Goal: Answer question/provide support

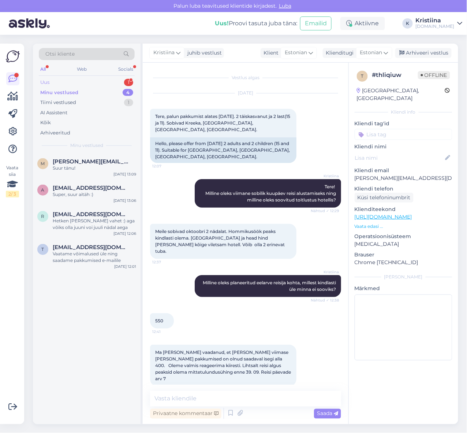
scroll to position [116, 0]
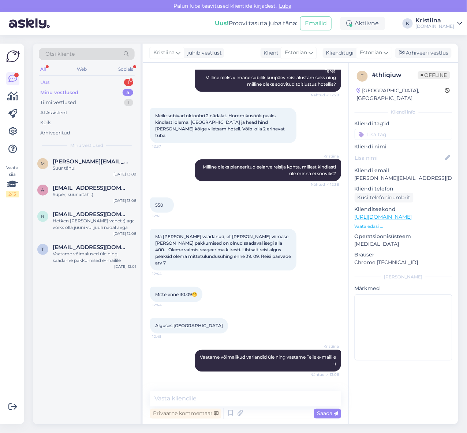
click at [86, 81] on div "Uus 1" at bounding box center [87, 82] width 96 height 10
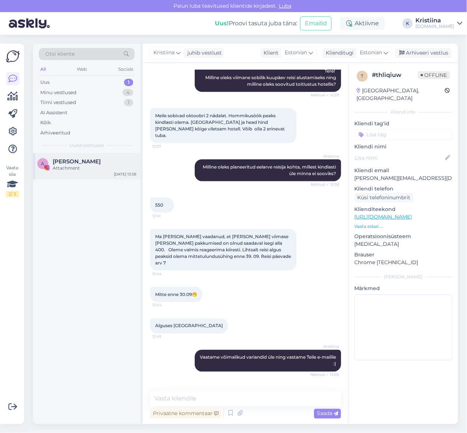
click at [77, 165] on div "Attachment" at bounding box center [94, 168] width 83 height 7
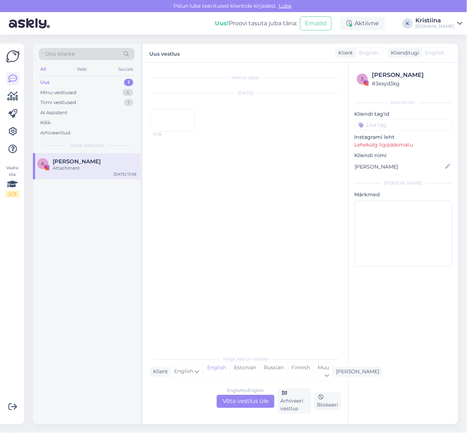
click at [178, 131] on div "13:38" at bounding box center [172, 120] width 45 height 23
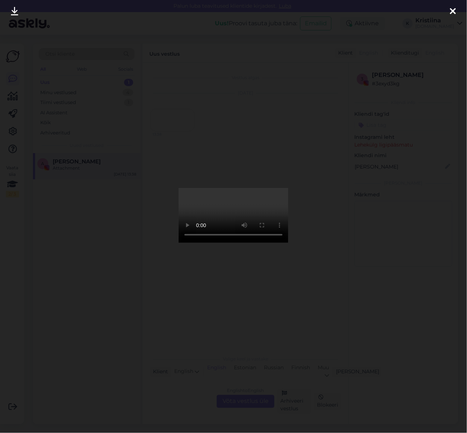
click at [451, 13] on icon at bounding box center [453, 12] width 6 height 10
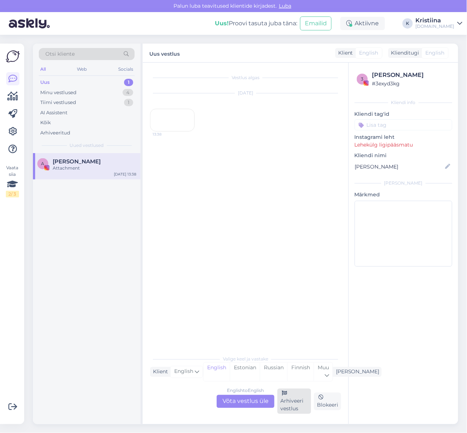
click at [286, 403] on div "Arhiveeri vestlus" at bounding box center [294, 400] width 34 height 25
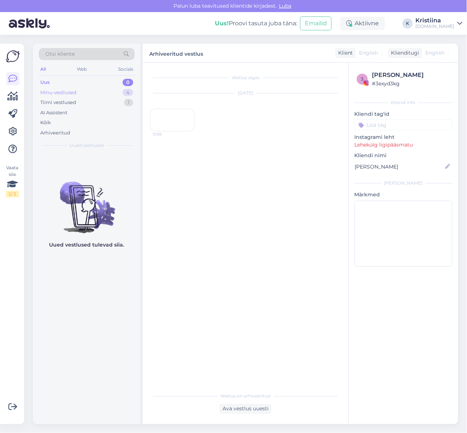
click at [100, 92] on div "Minu vestlused 4" at bounding box center [87, 92] width 96 height 10
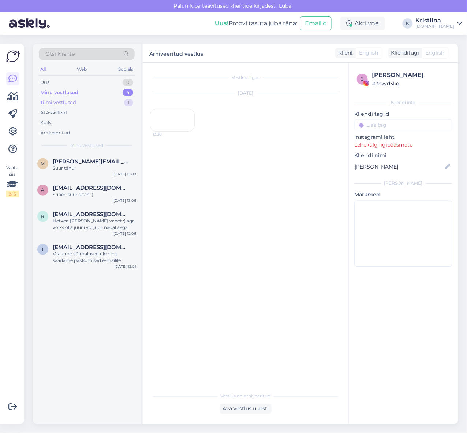
click at [107, 100] on div "Tiimi vestlused 1" at bounding box center [87, 102] width 96 height 10
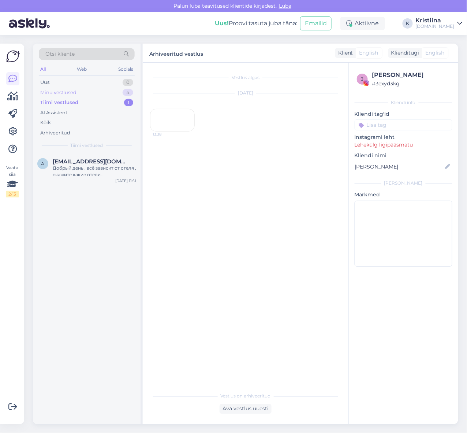
click at [86, 95] on div "Minu vestlused 4" at bounding box center [87, 92] width 96 height 10
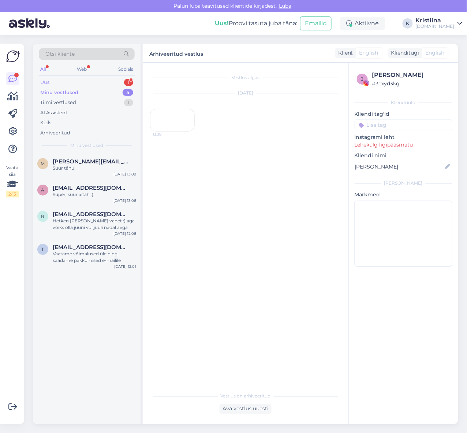
click at [68, 82] on div "Uus 1" at bounding box center [87, 82] width 96 height 10
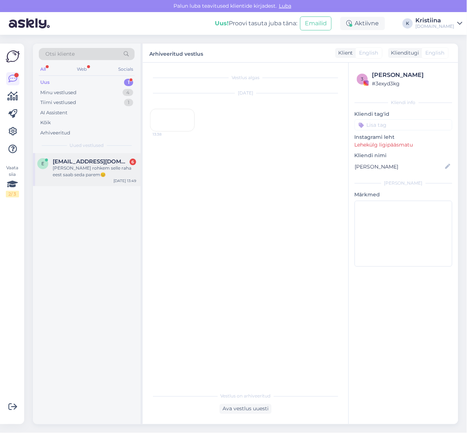
click at [82, 164] on span "eget1981@gmail.com" at bounding box center [91, 161] width 76 height 7
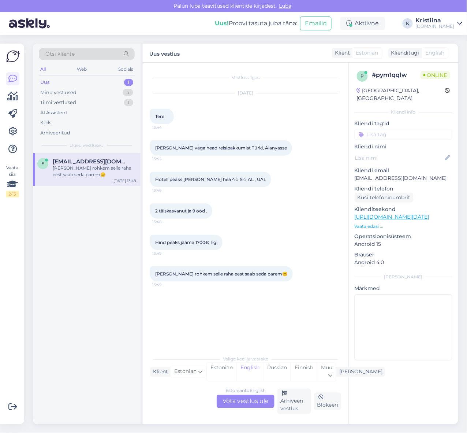
click at [257, 397] on div "Estonian to English Võta vestlus üle" at bounding box center [246, 401] width 58 height 13
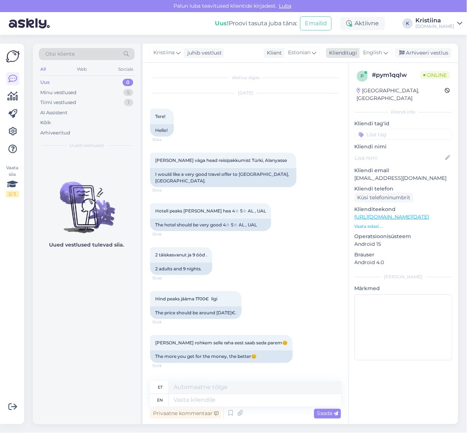
click at [379, 54] on span "English" at bounding box center [373, 53] width 19 height 8
click at [368, 93] on link "Estonian" at bounding box center [359, 97] width 81 height 12
click at [184, 402] on textarea at bounding box center [245, 398] width 191 height 15
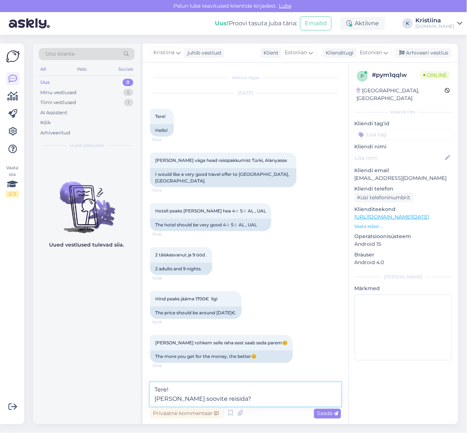
type textarea "Tere! Millal soovite reisida?"
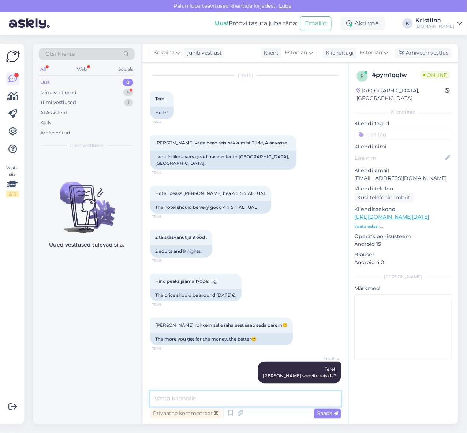
scroll to position [195, 0]
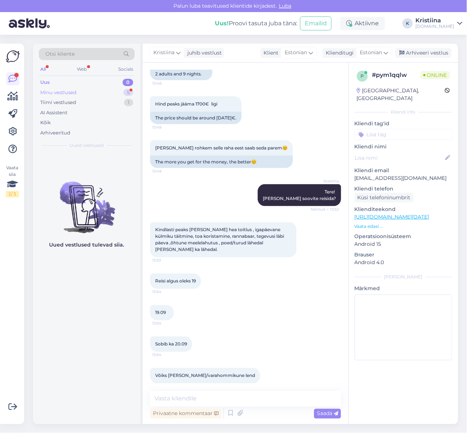
click at [97, 93] on div "Minu vestlused 5" at bounding box center [87, 92] width 96 height 10
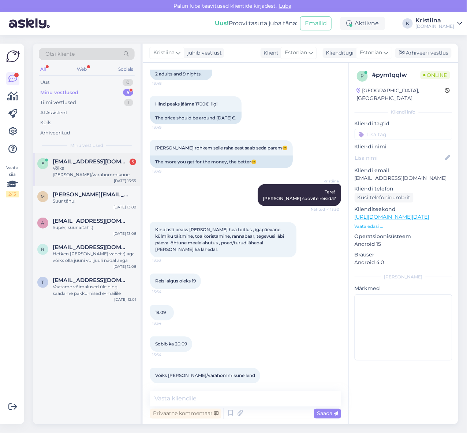
click at [99, 165] on div "Võiks olla öine/varahommikune lend" at bounding box center [94, 171] width 83 height 13
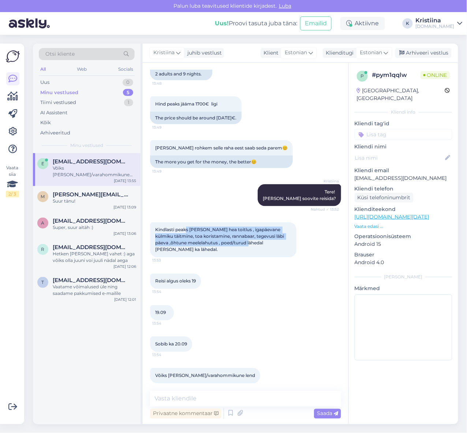
drag, startPoint x: 193, startPoint y: 225, endPoint x: 268, endPoint y: 238, distance: 75.8
click at [265, 237] on div "Kindlasti peaks olema väga hea toitlus , igapäevane külmiku täitmine, toa koris…" at bounding box center [223, 239] width 146 height 35
click at [268, 238] on span "Kindlasti peaks olema väga hea toitlus , igapäevane külmiku täitmine, toa koris…" at bounding box center [220, 239] width 130 height 25
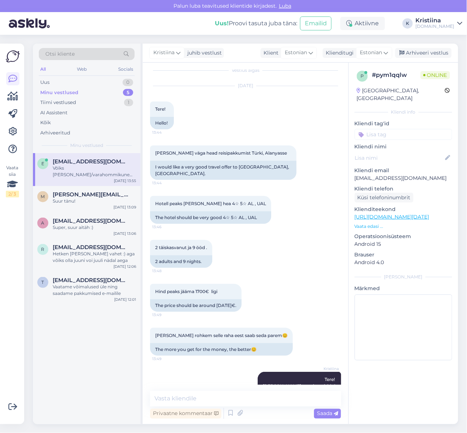
scroll to position [0, 0]
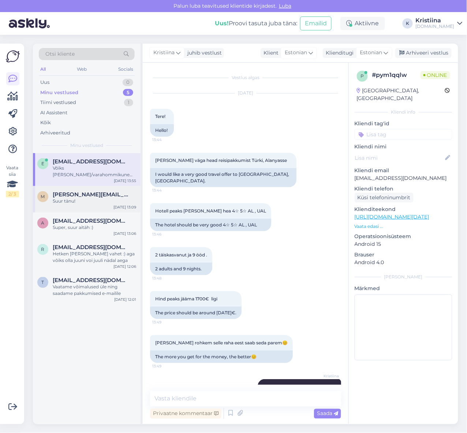
click at [107, 198] on div "m marge.puuraid@gmail.com Suur tänu! Sep 16 13:09" at bounding box center [87, 199] width 108 height 26
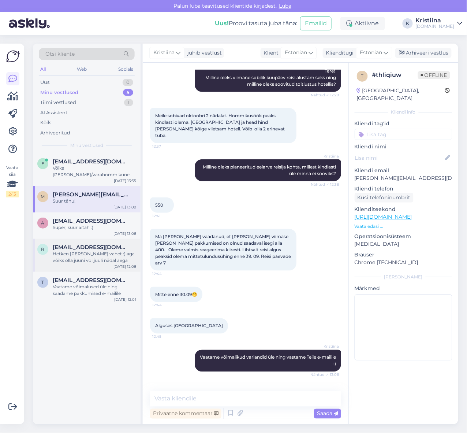
click at [94, 250] on div "Hetken [PERSON_NAME] vahet :) aga võiks olla juuni voi juuli nädal aega" at bounding box center [94, 256] width 83 height 13
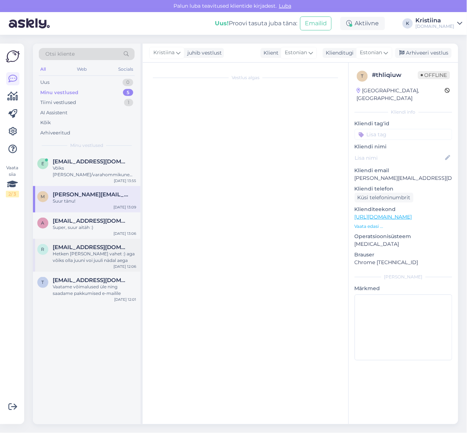
scroll to position [217, 0]
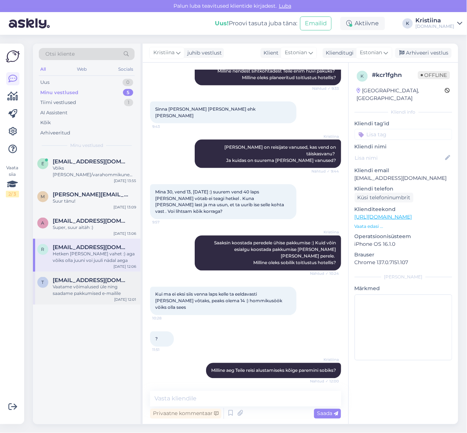
click at [71, 285] on div "Vaatame võimalused üle ning saadame pakkumised e-mailile" at bounding box center [94, 289] width 83 height 13
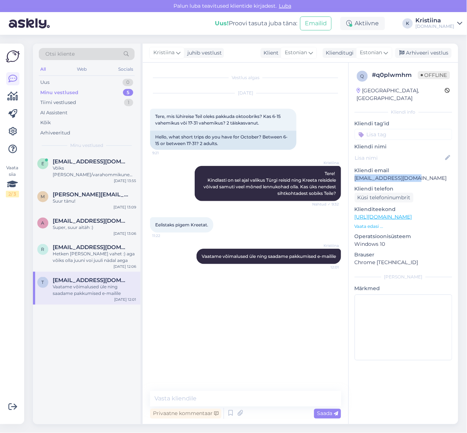
copy p "[EMAIL_ADDRESS][DOMAIN_NAME]"
drag, startPoint x: 424, startPoint y: 171, endPoint x: 352, endPoint y: 171, distance: 71.4
click at [352, 171] on div "q # q0plwmhm Offline Estonia, Kuressaare Kliendi info Kliendi tag'id Kliendi ni…" at bounding box center [403, 217] width 109 height 309
click at [96, 80] on div "Uus 1" at bounding box center [87, 82] width 96 height 10
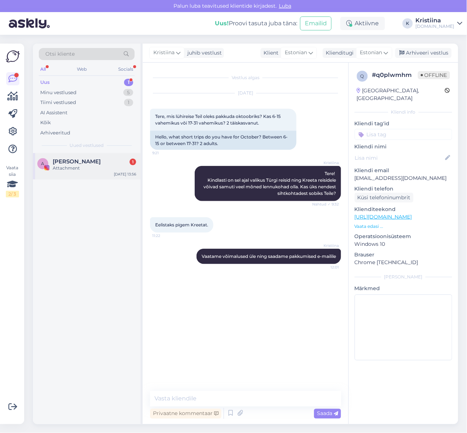
click at [72, 160] on span "Anete Sepp" at bounding box center [77, 161] width 48 height 7
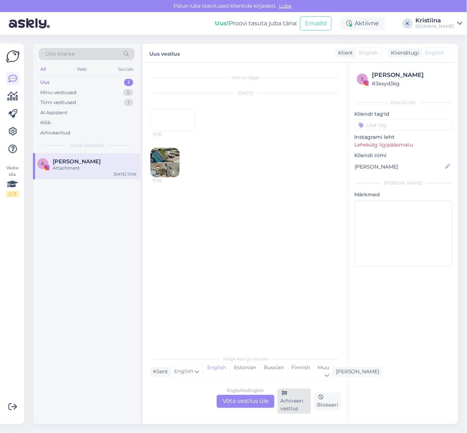
click at [299, 405] on div "Arhiveeri vestlus" at bounding box center [294, 400] width 34 height 25
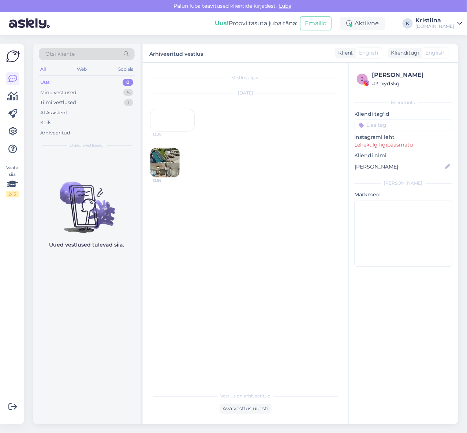
click at [167, 177] on img at bounding box center [164, 162] width 29 height 29
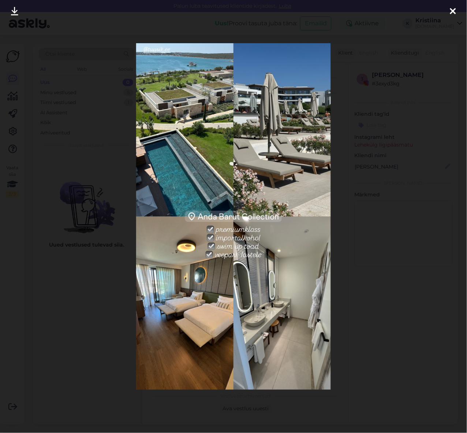
click at [454, 12] on icon at bounding box center [453, 12] width 6 height 10
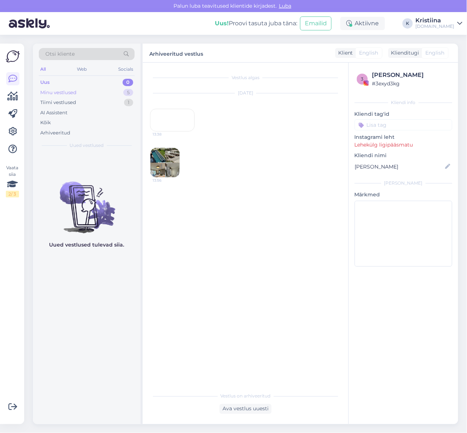
click at [104, 90] on div "Minu vestlused 5" at bounding box center [87, 92] width 96 height 10
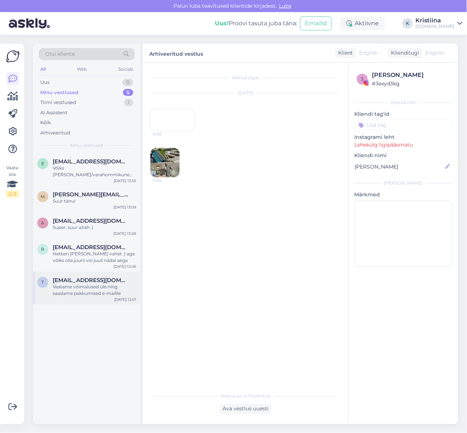
click at [87, 283] on div "Vaatame võimalused üle ning saadame pakkumised e-mailile" at bounding box center [94, 289] width 83 height 13
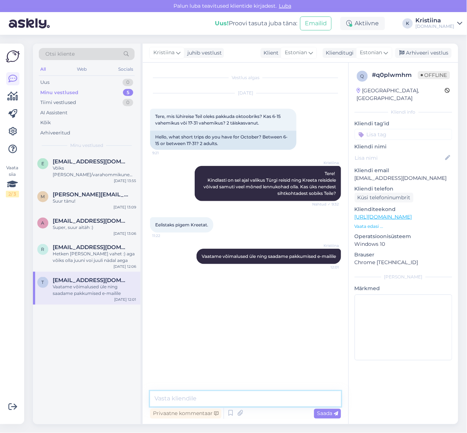
click at [187, 397] on textarea at bounding box center [245, 398] width 191 height 15
type textarea "Pakkumised on edastatud Teile e-mailile."
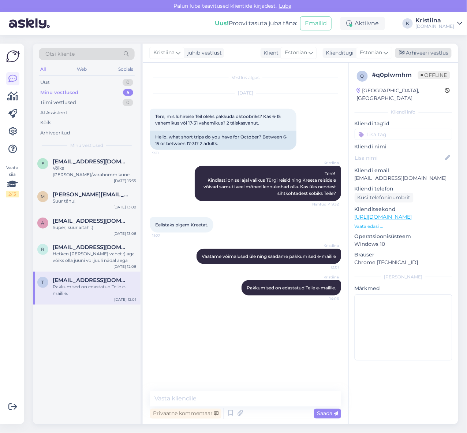
click at [416, 52] on div "Arhiveeri vestlus" at bounding box center [423, 53] width 56 height 10
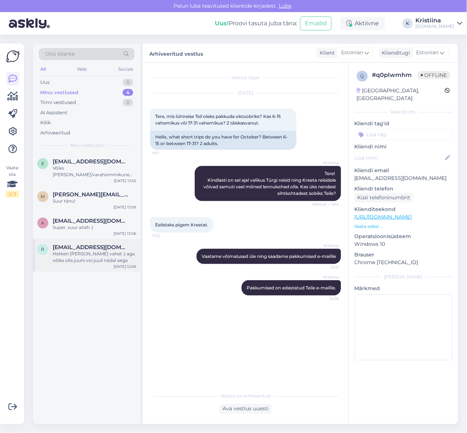
click at [86, 255] on div "Hetken [PERSON_NAME] vahet :) aga võiks olla juuni voi juuli nädal aega" at bounding box center [94, 256] width 83 height 13
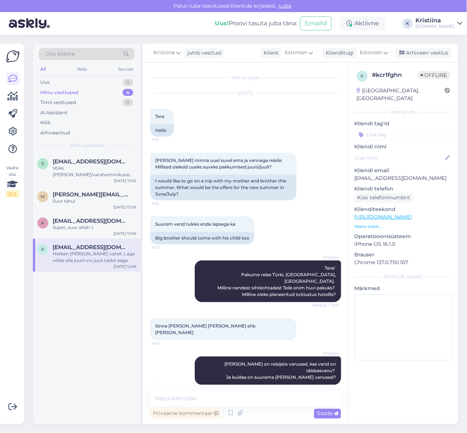
scroll to position [217, 0]
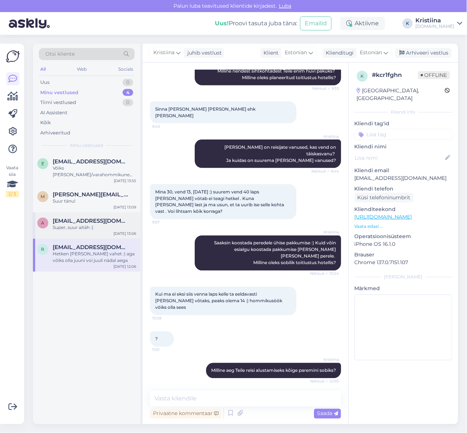
click at [89, 217] on span "Angelafedossovski@outlook.com" at bounding box center [91, 220] width 76 height 7
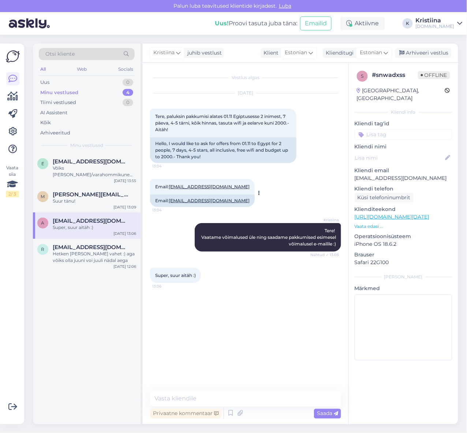
copy link "angelafedossovski@outlook.com"
drag, startPoint x: 245, startPoint y: 187, endPoint x: 170, endPoint y: 189, distance: 75.1
click at [170, 189] on div "Email: angelafedossovski@outlook.com 13:04" at bounding box center [202, 186] width 105 height 15
click at [71, 128] on div "Arhiveeritud" at bounding box center [87, 133] width 96 height 10
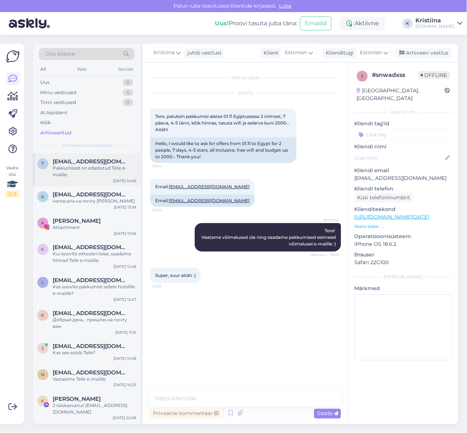
click at [85, 167] on div "Pakkumised on edastatud Teile e-mailile." at bounding box center [94, 171] width 83 height 13
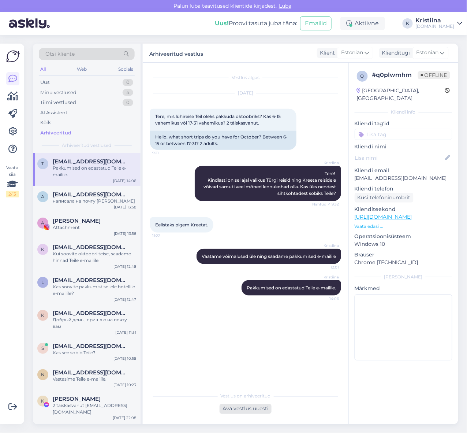
click at [241, 409] on div "Ava vestlus uuesti" at bounding box center [246, 409] width 52 height 10
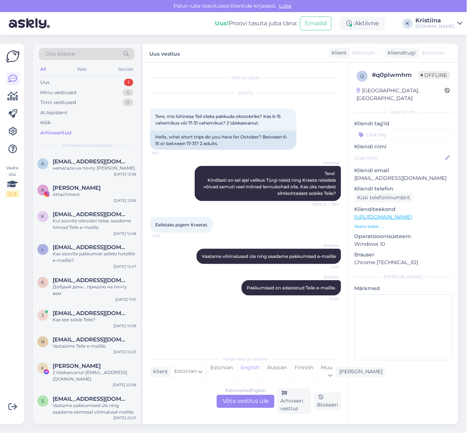
click at [259, 401] on div "Estonian to English Võta vestlus üle" at bounding box center [246, 401] width 58 height 13
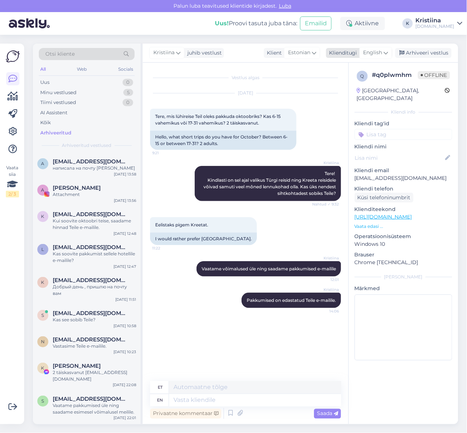
click at [383, 56] on span "English" at bounding box center [373, 53] width 19 height 8
click at [364, 93] on link "Estonian" at bounding box center [359, 97] width 81 height 12
click at [174, 403] on textarea at bounding box center [245, 398] width 191 height 15
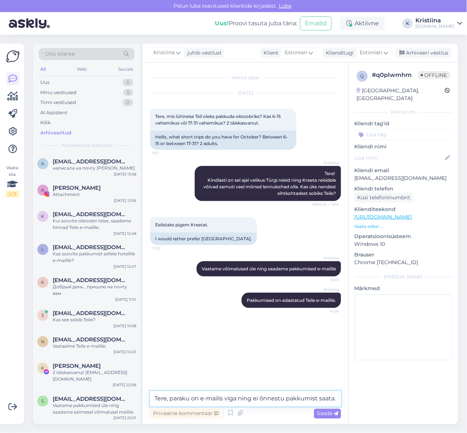
type textarea "Tere, paraku on e-mailis viga ning ei õnnestu pakkumist saata."
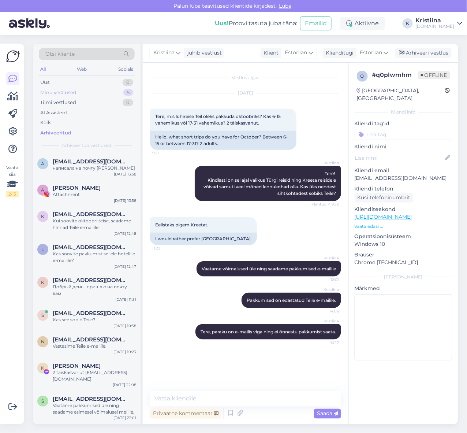
click at [93, 94] on div "Minu vestlused 5" at bounding box center [87, 92] width 96 height 10
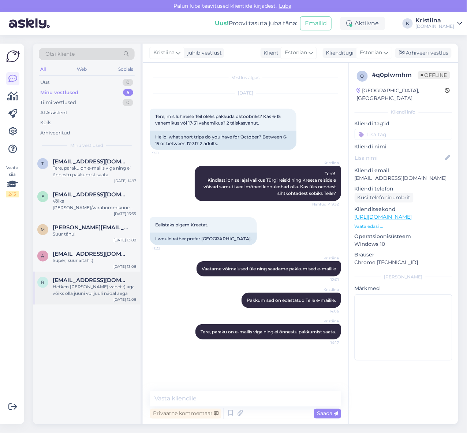
click at [77, 283] on div "Hetken [PERSON_NAME] vahet :) aga võiks olla juuni voi juuli nädal aega" at bounding box center [94, 289] width 83 height 13
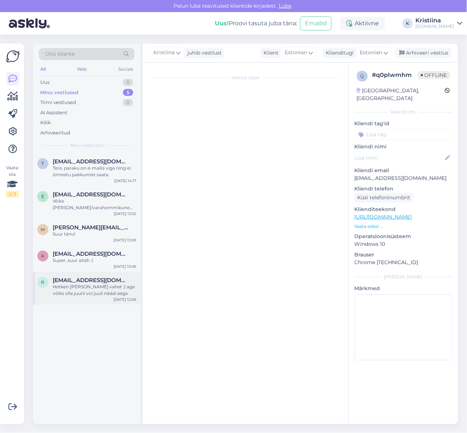
scroll to position [217, 0]
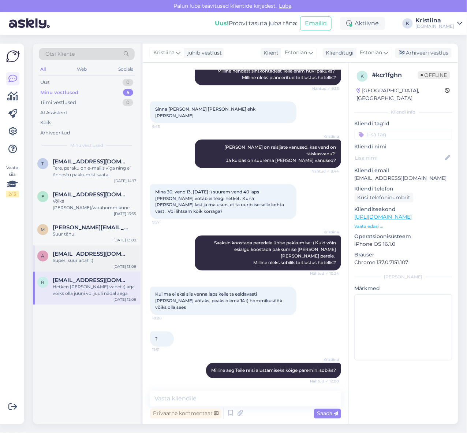
click at [83, 250] on span "Angelafedossovski@outlook.com" at bounding box center [91, 253] width 76 height 7
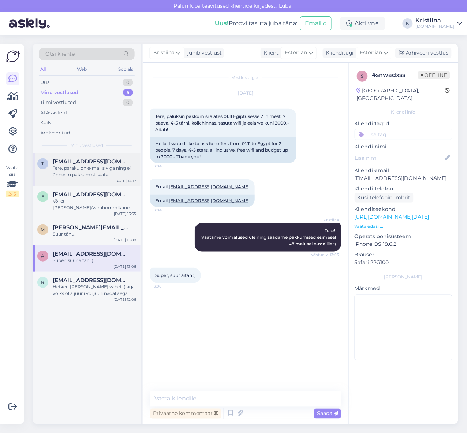
click at [92, 176] on div "Tere, paraku on e-mailis viga ning ei õnnestu pakkumist saata." at bounding box center [94, 171] width 83 height 13
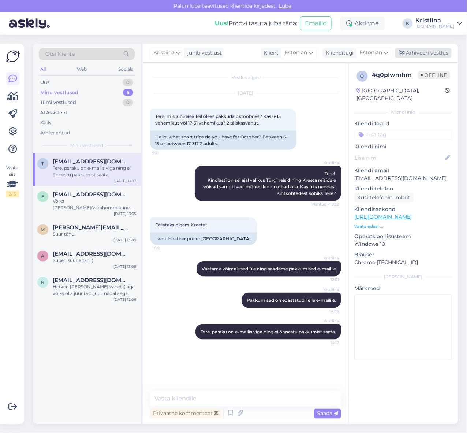
click at [433, 55] on div "Arhiveeri vestlus" at bounding box center [423, 53] width 56 height 10
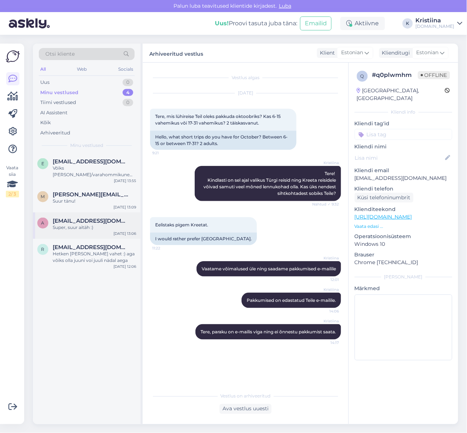
click at [87, 217] on span "Angelafedossovski@outlook.com" at bounding box center [91, 220] width 76 height 7
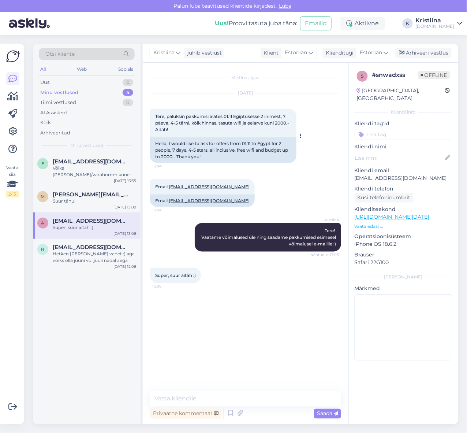
drag, startPoint x: 169, startPoint y: 123, endPoint x: 235, endPoint y: 130, distance: 66.9
click at [235, 130] on div "Tere, paluksin pakkumisi alates 01.11 Egiptusesse 2 inimest, 7 päeva, 4-5 tärni…" at bounding box center [223, 123] width 146 height 29
click at [185, 400] on textarea at bounding box center [245, 398] width 191 height 15
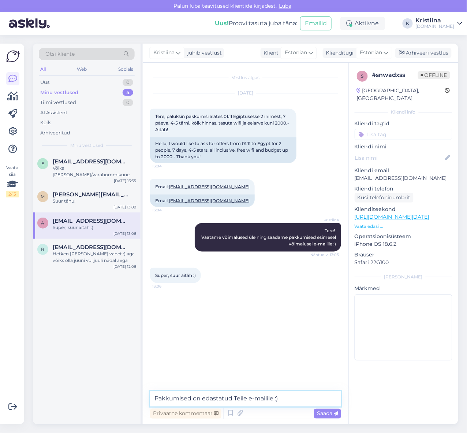
type textarea "Pakkumised on edastatud Teile e-mailile :)"
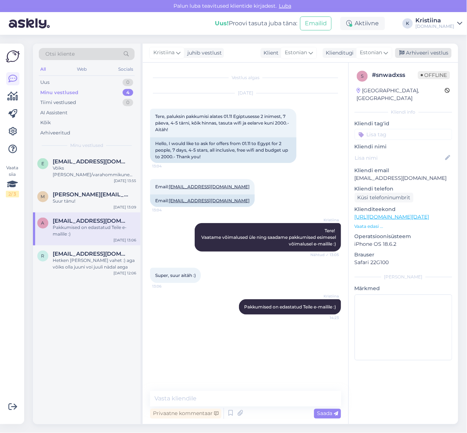
click at [432, 53] on div "Arhiveeri vestlus" at bounding box center [423, 53] width 56 height 10
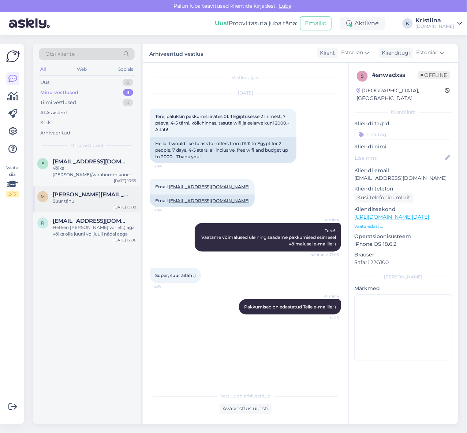
click at [102, 186] on div "m marge.puuraid@gmail.com Suur tänu! Sep 16 13:09" at bounding box center [87, 199] width 108 height 26
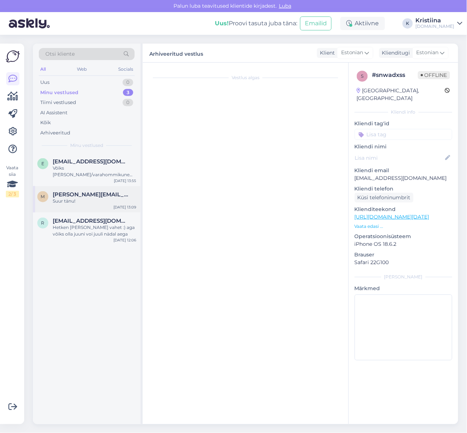
scroll to position [116, 0]
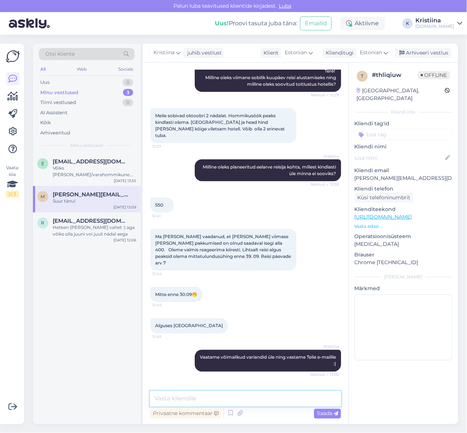
click at [186, 394] on textarea at bounding box center [245, 398] width 191 height 15
type textarea "Tere! Vaata"
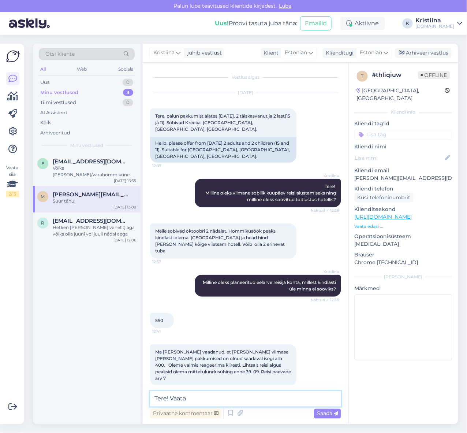
scroll to position [0, 0]
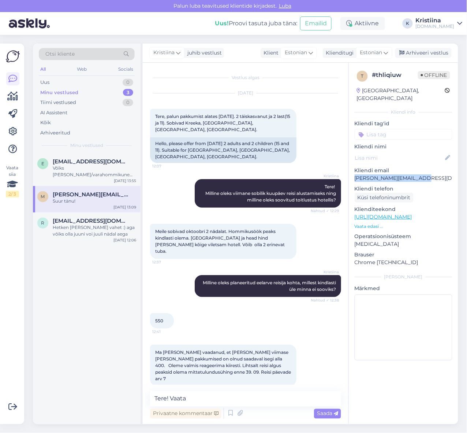
copy p "marge.puuraid@gmail.com"
drag, startPoint x: 426, startPoint y: 171, endPoint x: 354, endPoint y: 169, distance: 72.9
click at [354, 169] on div "t # thliqiuw Offline Estonia, Tallinn Kliendi info Kliendi tag'id Kliendi nimi …" at bounding box center [403, 217] width 109 height 309
click at [418, 53] on div "Arhiveeri vestlus" at bounding box center [423, 53] width 56 height 10
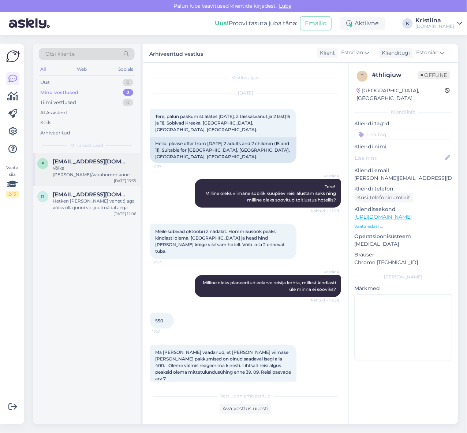
click at [96, 168] on div "Võiks olla öine/varahommikune lend" at bounding box center [94, 171] width 83 height 13
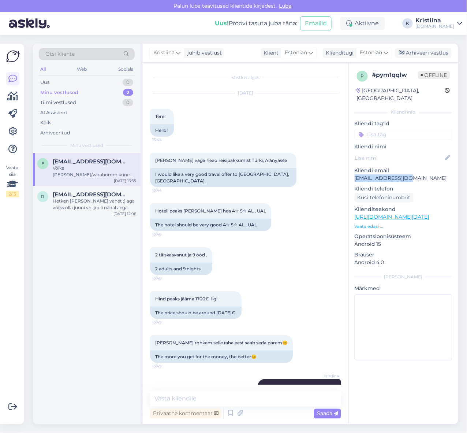
copy p "eget1981@gmail.com"
drag, startPoint x: 410, startPoint y: 171, endPoint x: 354, endPoint y: 174, distance: 56.1
click at [355, 174] on p "eget1981@gmail.com" at bounding box center [404, 178] width 98 height 8
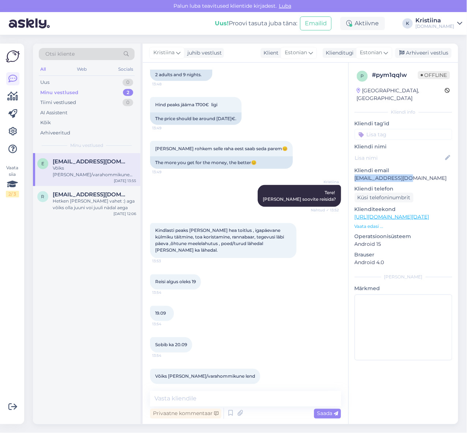
scroll to position [195, 0]
click at [236, 306] on div "19.09 13:54" at bounding box center [245, 312] width 191 height 31
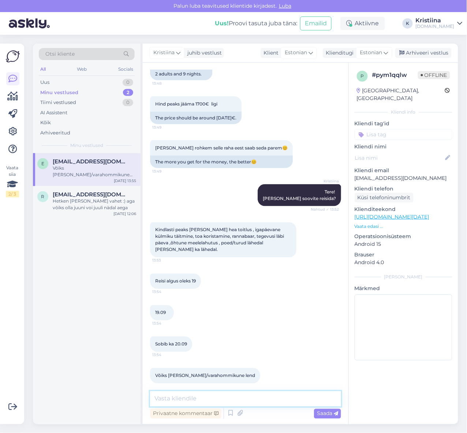
click at [193, 400] on textarea at bounding box center [245, 398] width 191 height 15
type textarea "Saatsin võimalikud valikud e-mailile."
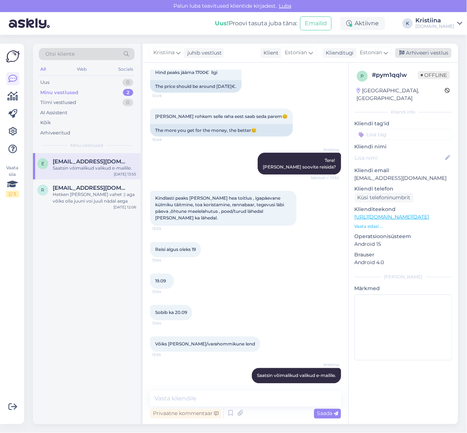
click at [424, 50] on div "Arhiveeri vestlus" at bounding box center [423, 53] width 56 height 10
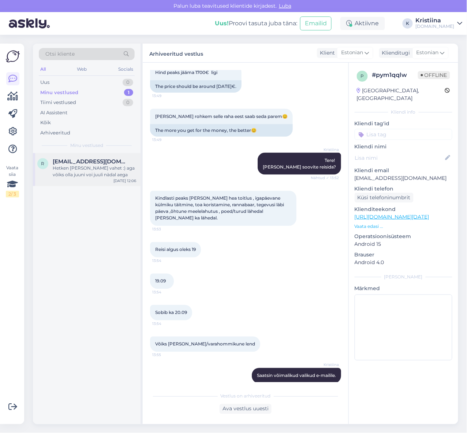
click at [86, 164] on span "[EMAIL_ADDRESS][DOMAIN_NAME]" at bounding box center [91, 161] width 76 height 7
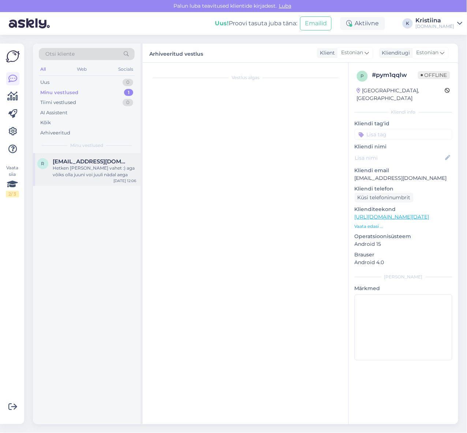
scroll to position [217, 0]
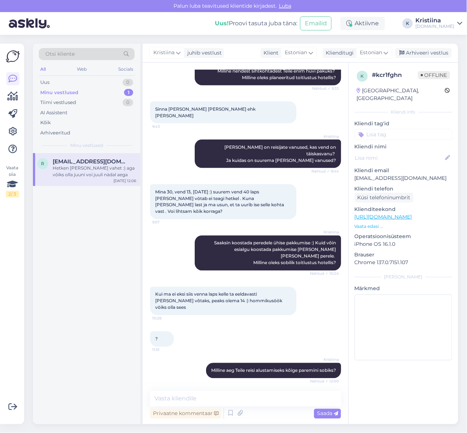
drag, startPoint x: 199, startPoint y: 364, endPoint x: 235, endPoint y: 365, distance: 35.5
click at [235, 394] on div "Hetken ei olem vahet :) aga võiks olla juuni voi juuli nädal aega 12:06" at bounding box center [223, 405] width 146 height 22
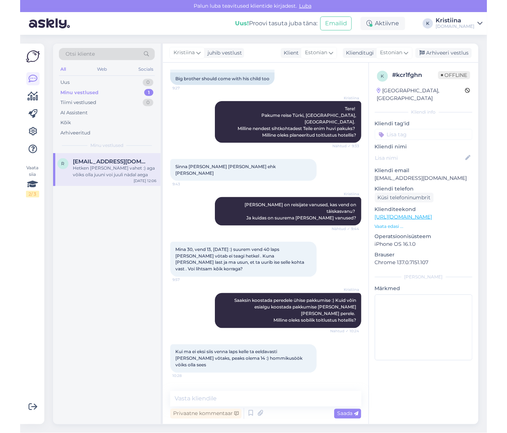
scroll to position [163, 0]
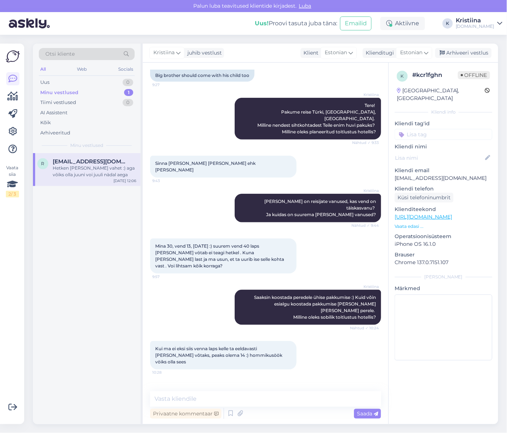
click at [85, 89] on div "Minu vestlused 1" at bounding box center [87, 92] width 96 height 10
click at [85, 101] on div "Tiimi vestlused 0" at bounding box center [87, 102] width 96 height 10
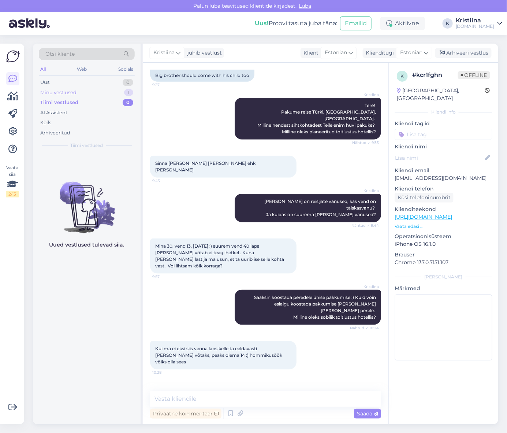
click at [81, 93] on div "Minu vestlused 1" at bounding box center [87, 92] width 96 height 10
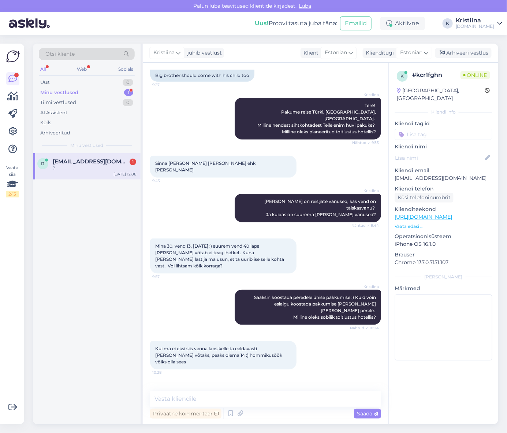
scroll to position [248, 0]
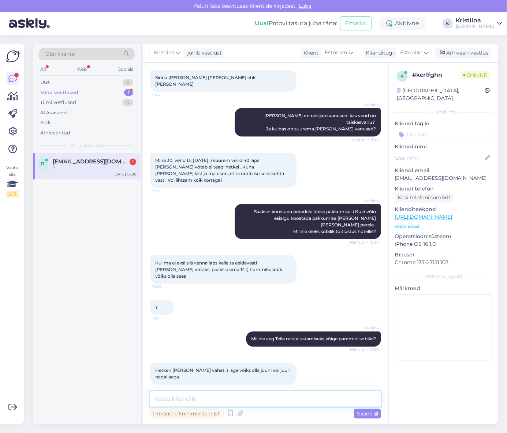
click at [190, 398] on textarea at bounding box center [265, 398] width 231 height 15
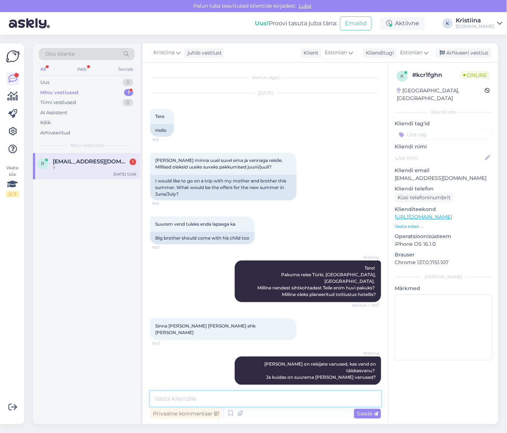
scroll to position [248, 0]
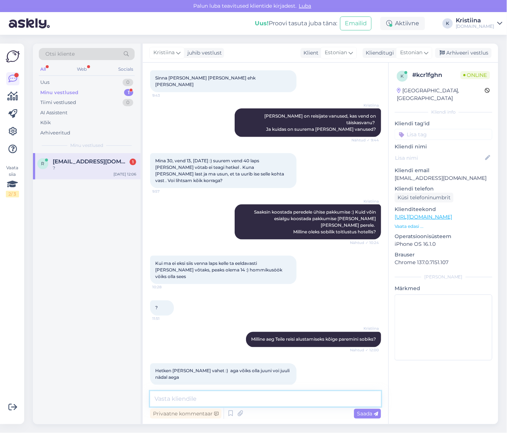
click at [224, 403] on textarea at bounding box center [265, 398] width 231 height 15
type textarea "V"
type textarea "Saadame pakkumised tänase päeva jooksul e-mailile."
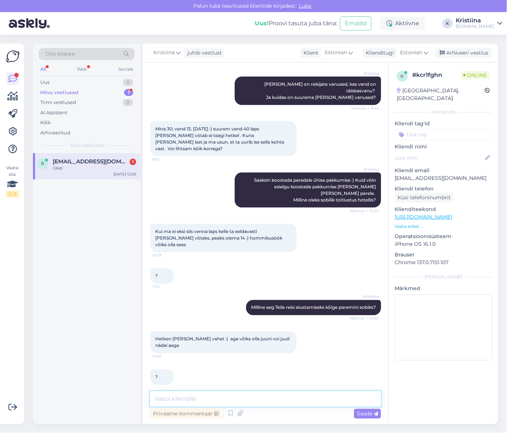
scroll to position [311, 0]
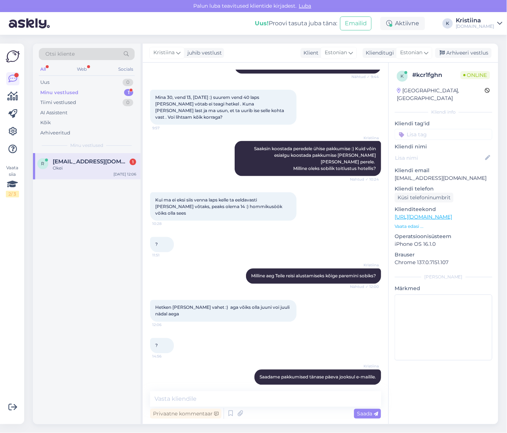
click at [94, 169] on div "Okei" at bounding box center [94, 168] width 83 height 7
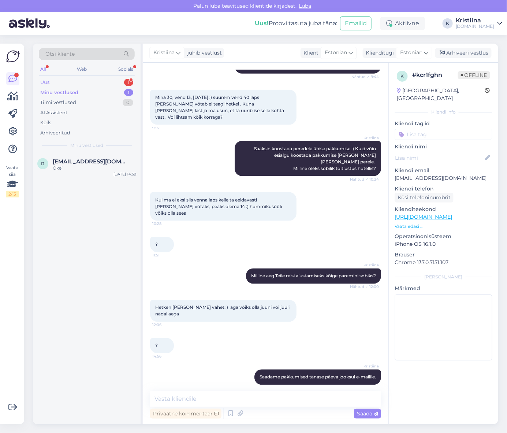
click at [82, 78] on div "Uus 1" at bounding box center [87, 82] width 96 height 10
click at [82, 165] on div "[PERSON_NAME], sooviks pakkumist [PERSON_NAME][DEMOGRAPHIC_DATA]. Väljalend 18.…" at bounding box center [94, 171] width 83 height 13
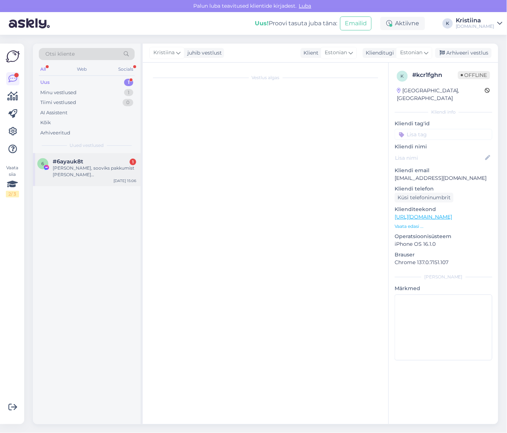
scroll to position [0, 0]
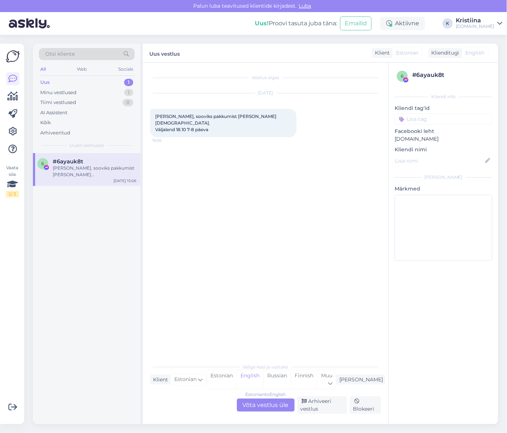
click at [268, 401] on div "Estonian to English Võta vestlus üle" at bounding box center [266, 404] width 58 height 13
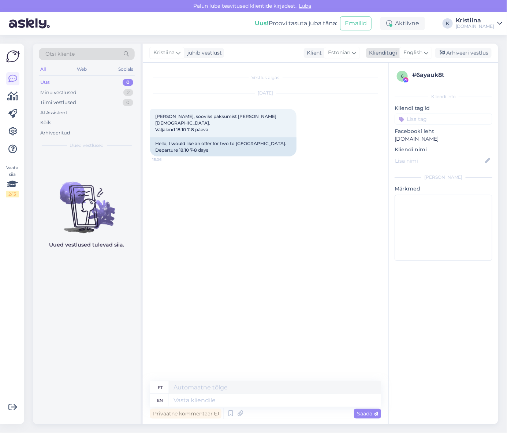
click at [422, 56] on span "English" at bounding box center [412, 53] width 19 height 8
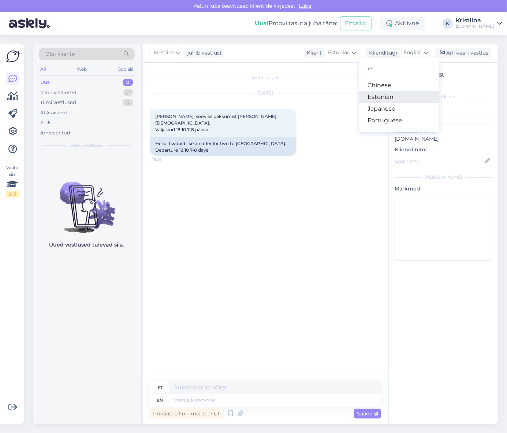
drag, startPoint x: 405, startPoint y: 92, endPoint x: 401, endPoint y: 97, distance: 6.7
click at [405, 92] on link "Estonian" at bounding box center [399, 97] width 81 height 12
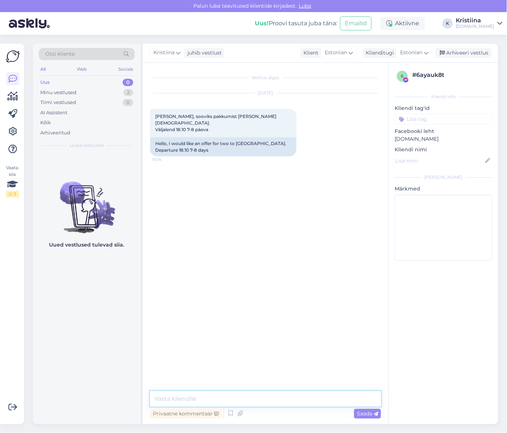
click at [185, 401] on textarea at bounding box center [265, 398] width 231 height 15
type textarea "Tere! Kas reisi alustamiseks sobib [PERSON_NAME] üks kuupäev?"
click at [266, 317] on div "Vestlus algas Sep 16 2025 Tere, sooviks pakkumist kahele Türki. Väljalend 18.10…" at bounding box center [269, 223] width 238 height 306
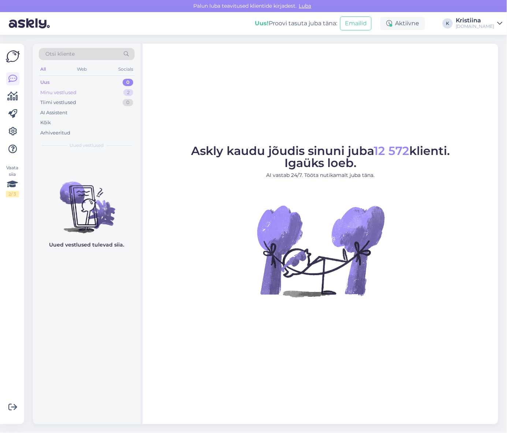
click at [84, 92] on div "Minu vestlused 2" at bounding box center [87, 92] width 96 height 10
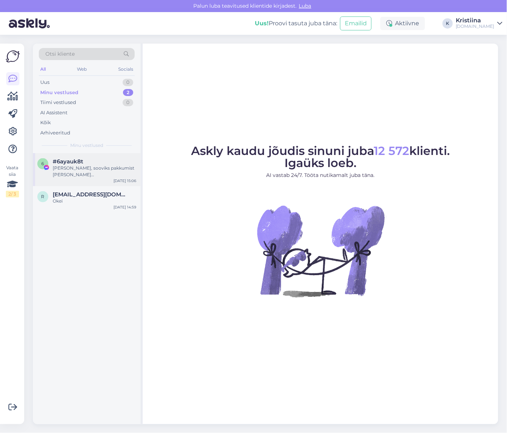
click at [86, 180] on div "6 #6ayauk8t Tere, sooviks pakkumist [PERSON_NAME][DEMOGRAPHIC_DATA]. Väljalend …" at bounding box center [87, 169] width 108 height 33
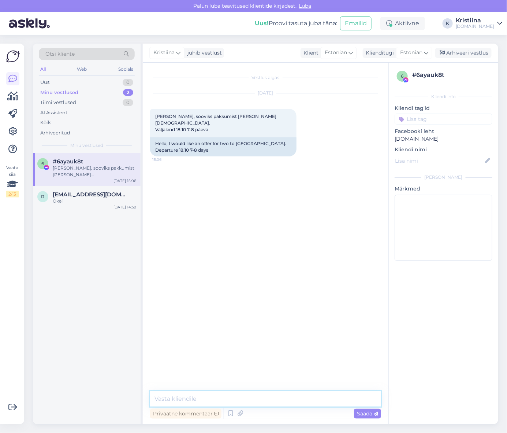
click at [224, 394] on textarea at bounding box center [265, 398] width 231 height 15
type textarea "Tere! Kas reisi alustamiseks sobib [PERSON_NAME] üks kuupäev?"
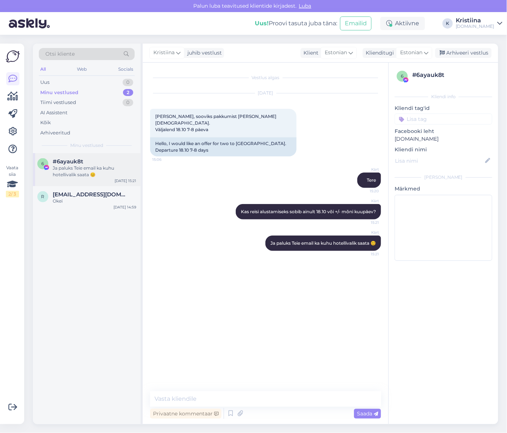
click at [84, 165] on div "Ja paluks Teie email ka kuhu hotellivalik saata 😊" at bounding box center [94, 171] width 83 height 13
click at [228, 395] on textarea at bounding box center [265, 398] width 231 height 15
type textarea "T"
click at [97, 82] on div "Uus 1" at bounding box center [87, 82] width 96 height 10
click at [83, 160] on span "[EMAIL_ADDRESS][DOMAIN_NAME]" at bounding box center [91, 161] width 76 height 7
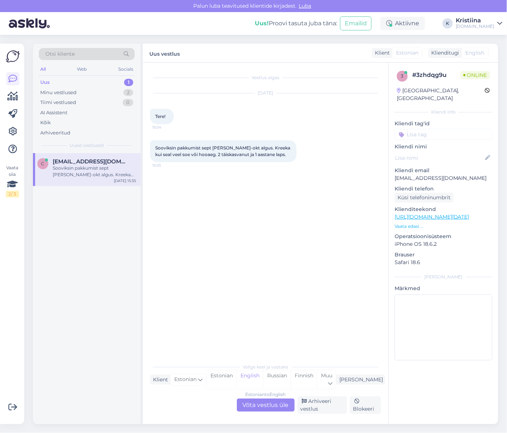
click at [277, 401] on div "Estonian to English Võta vestlus üle" at bounding box center [266, 404] width 58 height 13
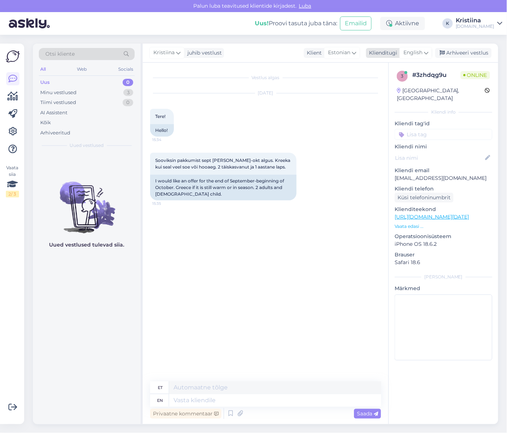
click at [418, 52] on span "English" at bounding box center [412, 53] width 19 height 8
type input "es"
click at [382, 96] on link "Estonian" at bounding box center [399, 97] width 81 height 12
click at [105, 94] on div "Minu vestlused 3" at bounding box center [87, 92] width 96 height 10
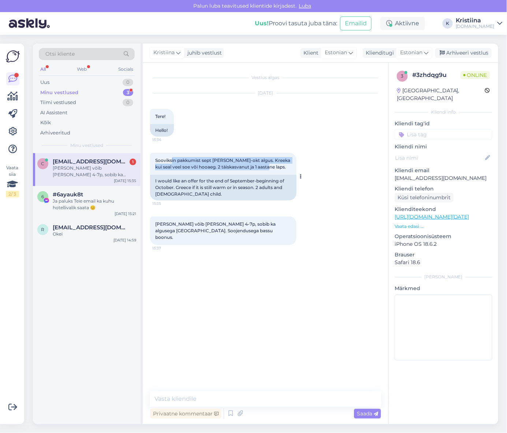
drag, startPoint x: 172, startPoint y: 159, endPoint x: 266, endPoint y: 166, distance: 94.0
click at [266, 166] on div "Sooviksin pakkumist sept [PERSON_NAME]-okt algus. Kreeka kui seal veel soe või …" at bounding box center [223, 164] width 146 height 22
drag, startPoint x: 189, startPoint y: 165, endPoint x: 263, endPoint y: 169, distance: 73.7
click at [263, 169] on div "Sooviksin pakkumist sept [PERSON_NAME]-okt algus. Kreeka kui seal veel soe või …" at bounding box center [223, 164] width 146 height 22
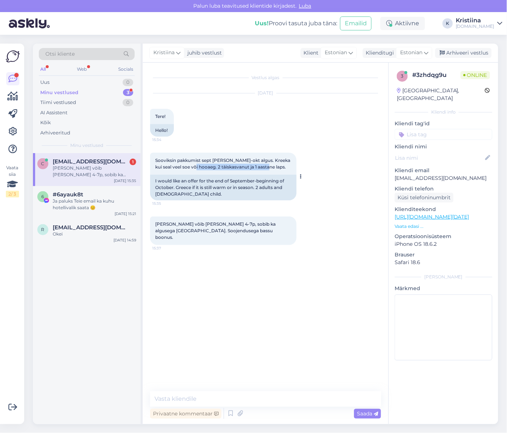
click at [264, 169] on div "Sooviksin pakkumist sept [PERSON_NAME]-okt algus. Kreeka kui seal veel soe või …" at bounding box center [223, 164] width 146 height 22
click at [193, 396] on textarea at bounding box center [265, 398] width 231 height 15
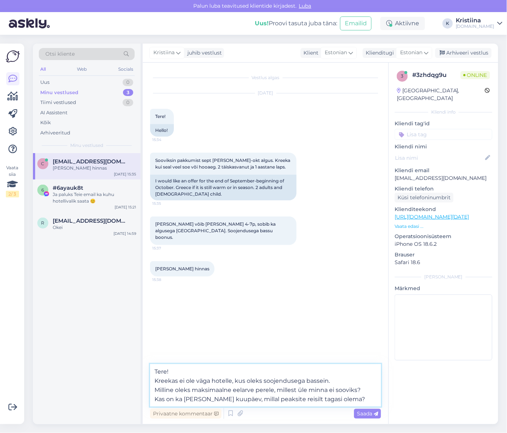
type textarea "Tere! Kreekas ei ole väga hotelle, kus oleks soojendusega bassein. Milline olek…"
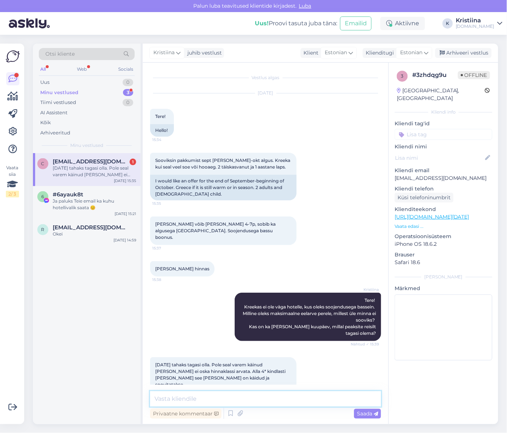
scroll to position [2, 0]
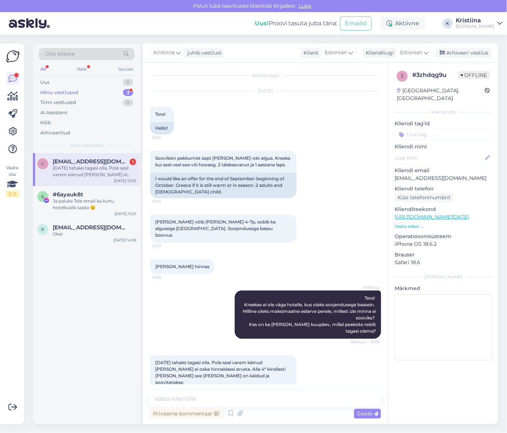
click at [96, 168] on div "[DATE] tahaks tagasi olla. Pole seal varem käinud [PERSON_NAME] ei oska hinnakl…" at bounding box center [94, 171] width 83 height 13
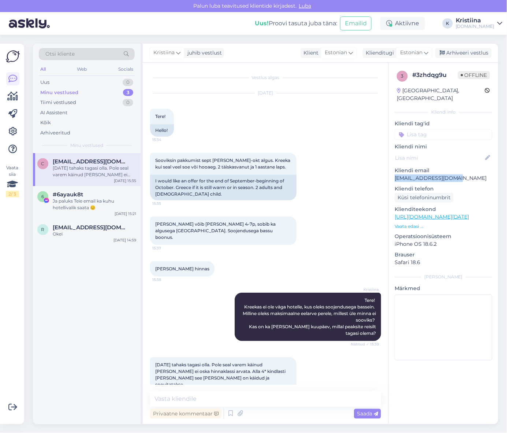
copy p "[EMAIL_ADDRESS][DOMAIN_NAME]"
drag, startPoint x: 456, startPoint y: 171, endPoint x: 396, endPoint y: 174, distance: 60.1
click at [396, 174] on div "3 # 3zhdqg9u Offline [GEOGRAPHIC_DATA], [GEOGRAPHIC_DATA] Kliendi info Kliendi …" at bounding box center [443, 217] width 109 height 309
click at [94, 203] on div "[EMAIL_ADDRESS][DOMAIN_NAME] Ideaalis jah 18.10 kasvòi südaöól juba." at bounding box center [94, 204] width 83 height 13
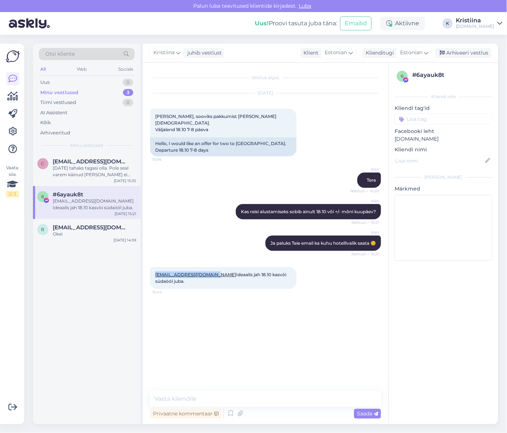
drag, startPoint x: 219, startPoint y: 275, endPoint x: 153, endPoint y: 272, distance: 65.9
click at [153, 272] on div "[EMAIL_ADDRESS][DOMAIN_NAME] Ideaalis jah 18.10 kasvòi südaöól juba. 15:44" at bounding box center [223, 278] width 146 height 22
copy link "[EMAIL_ADDRESS][DOMAIN_NAME]"
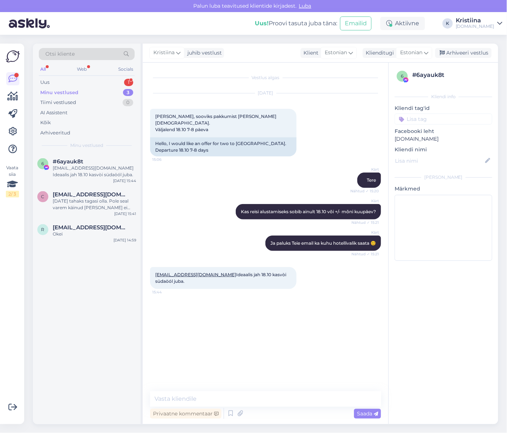
click at [213, 243] on div "Kärt Ja paluks Teie email ka kuhu hotellivalik saata 😊 Nähtud ✓ 15:21" at bounding box center [265, 242] width 231 height 31
click at [75, 175] on div "[EMAIL_ADDRESS][DOMAIN_NAME] Ideaalis jah 18.10 kasvòi südaöól juba." at bounding box center [94, 171] width 83 height 13
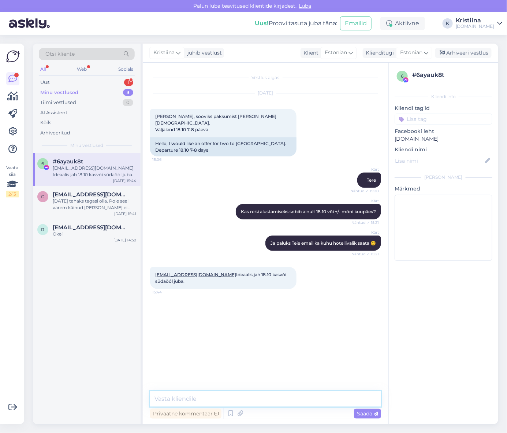
click at [191, 402] on textarea at bounding box center [265, 398] width 231 height 15
type textarea "Saatsin Teile pakkumised e-mailile :)"
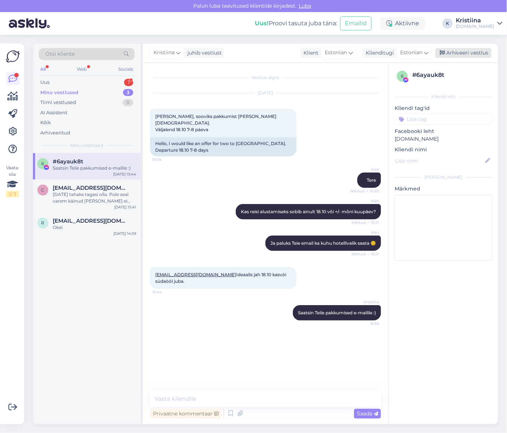
click at [458, 52] on div "Arhiveeri vestlus" at bounding box center [463, 53] width 56 height 10
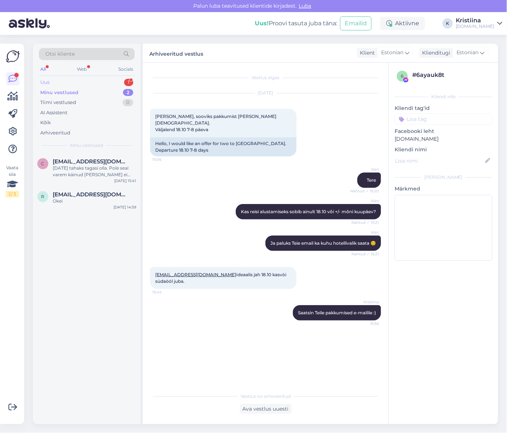
click at [96, 82] on div "Uus 1" at bounding box center [87, 82] width 96 height 10
click at [76, 158] on span "[EMAIL_ADDRESS][DOMAIN_NAME]" at bounding box center [91, 161] width 76 height 7
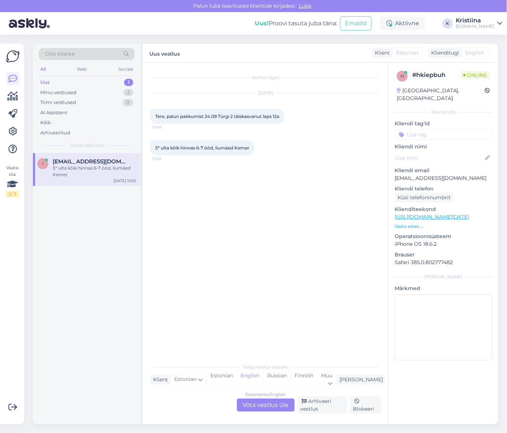
click at [264, 398] on div "Estonian to English Võta vestlus üle" at bounding box center [266, 404] width 58 height 13
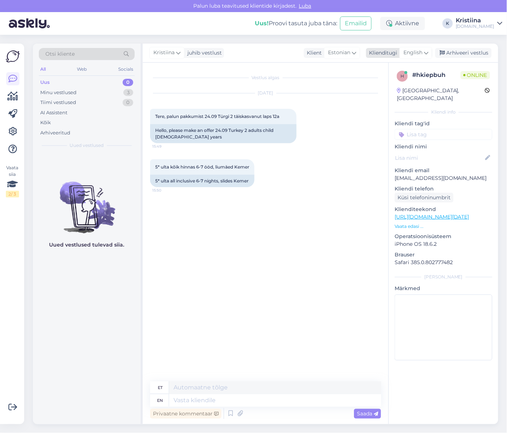
click at [413, 52] on span "English" at bounding box center [412, 53] width 19 height 8
click at [400, 94] on link "Estonian" at bounding box center [399, 97] width 81 height 12
drag, startPoint x: 168, startPoint y: 113, endPoint x: 248, endPoint y: 121, distance: 80.9
click at [245, 122] on div "Tere, palun pakkumist 24.09 Türgi 2 täiskasvanut laps 12a 15:49" at bounding box center [223, 116] width 146 height 15
click at [251, 119] on span "Tere, palun pakkumist 24.09 Türgi 2 täiskasvanut laps 12a" at bounding box center [217, 115] width 124 height 5
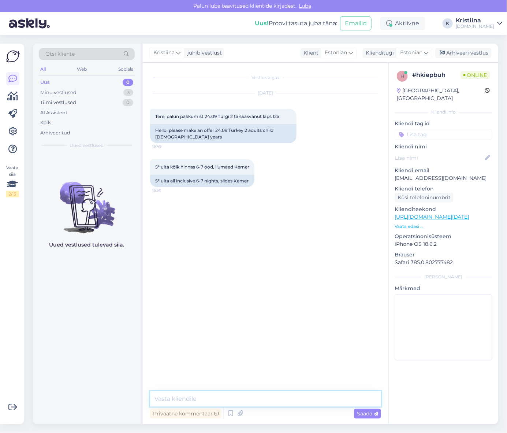
click at [196, 400] on textarea at bounding box center [265, 398] width 231 height 15
type textarea "Tere! Kas reisi alustamiseks sobib [PERSON_NAME] üks kuupäev?"
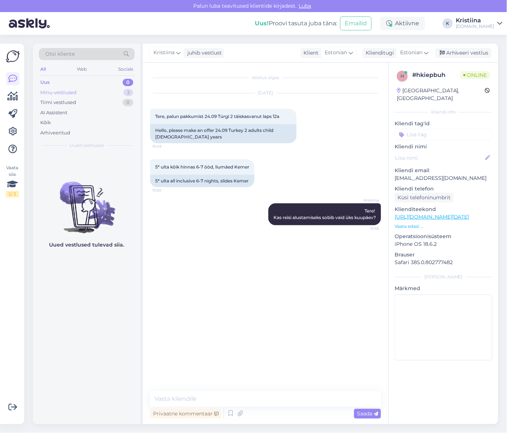
click at [77, 96] on div "Minu vestlused 3" at bounding box center [87, 92] width 96 height 10
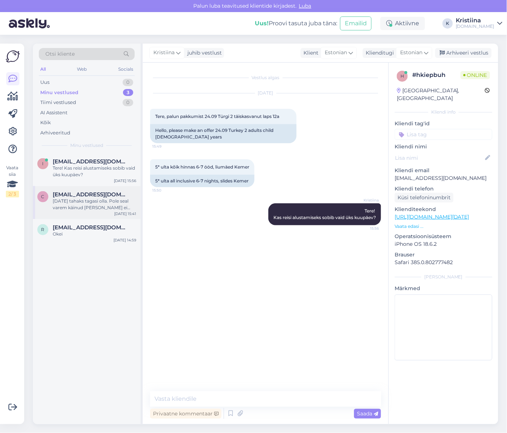
click at [99, 196] on span "[EMAIL_ADDRESS][DOMAIN_NAME]" at bounding box center [91, 194] width 76 height 7
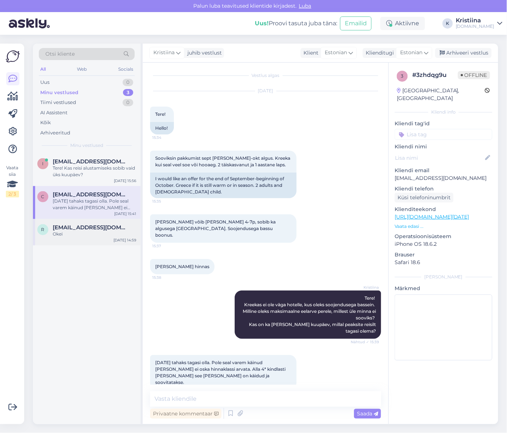
click at [86, 229] on span "[EMAIL_ADDRESS][DOMAIN_NAME]" at bounding box center [91, 227] width 76 height 7
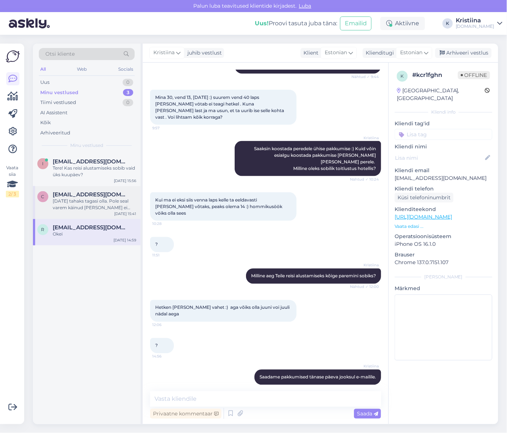
click at [99, 209] on div "[DATE] tahaks tagasi olla. Pole seal varem käinud [PERSON_NAME] ei oska hinnakl…" at bounding box center [94, 204] width 83 height 13
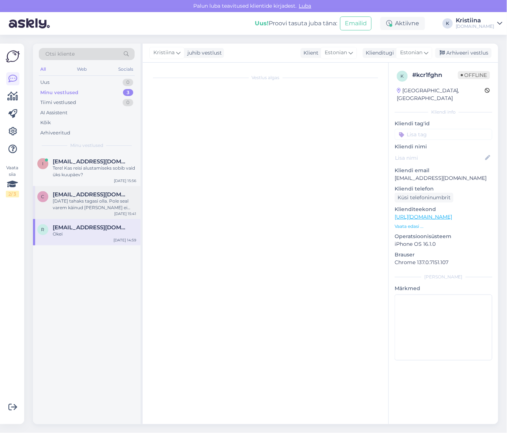
scroll to position [2, 0]
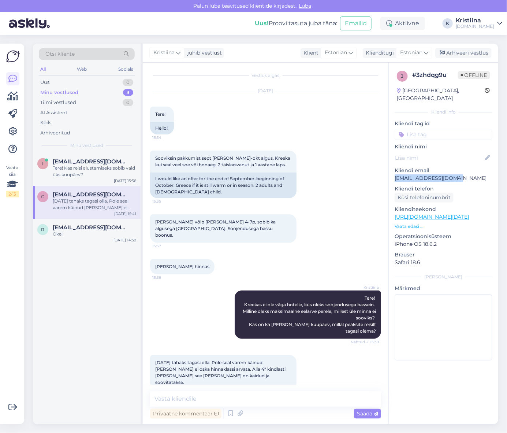
copy p "[EMAIL_ADDRESS][DOMAIN_NAME]"
drag, startPoint x: 460, startPoint y: 172, endPoint x: 396, endPoint y: 175, distance: 64.1
click at [396, 175] on div "3 # 3zhdqg9u Offline [GEOGRAPHIC_DATA], [GEOGRAPHIC_DATA] Kliendi info Kliendi …" at bounding box center [443, 217] width 109 height 309
click at [466, 174] on div "3 # 3zhdqg9u Offline [GEOGRAPHIC_DATA], [GEOGRAPHIC_DATA] Kliendi info Kliendi …" at bounding box center [443, 217] width 109 height 309
click at [440, 174] on p "[EMAIL_ADDRESS][DOMAIN_NAME]" at bounding box center [444, 178] width 98 height 8
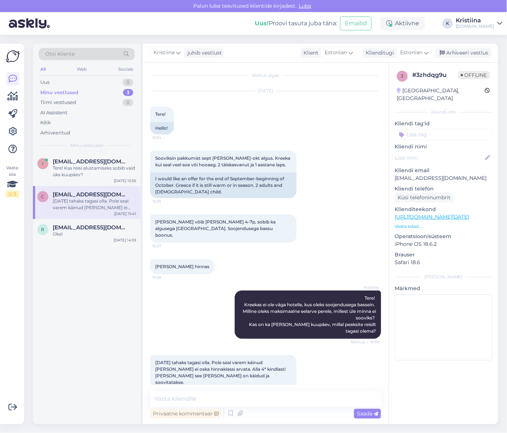
click at [76, 195] on span "[EMAIL_ADDRESS][DOMAIN_NAME]" at bounding box center [91, 194] width 76 height 7
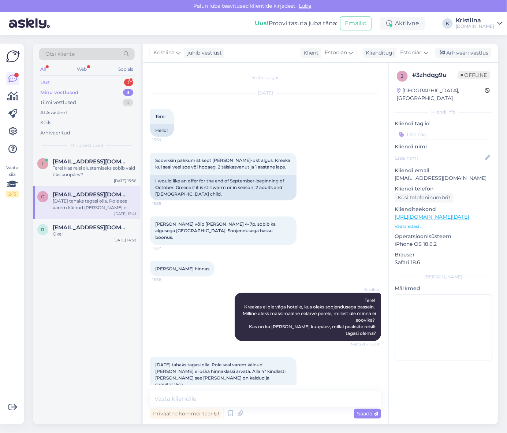
click at [103, 81] on div "Uus 1" at bounding box center [87, 82] width 96 height 10
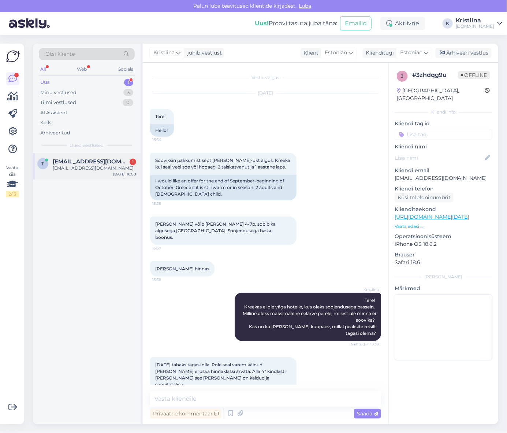
click at [90, 172] on div "t [EMAIL_ADDRESS][DOMAIN_NAME] 1 [EMAIL_ADDRESS][DOMAIN_NAME] [DATE] 16:00" at bounding box center [87, 166] width 108 height 26
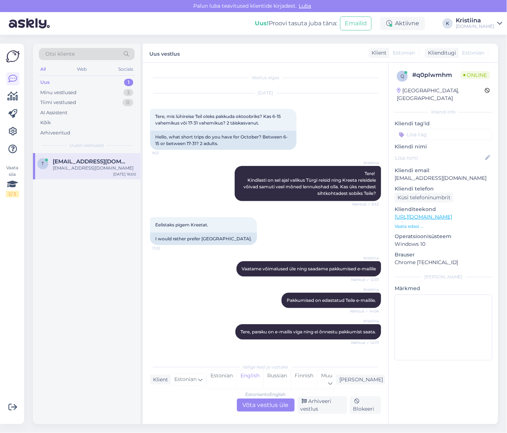
scroll to position [39, 0]
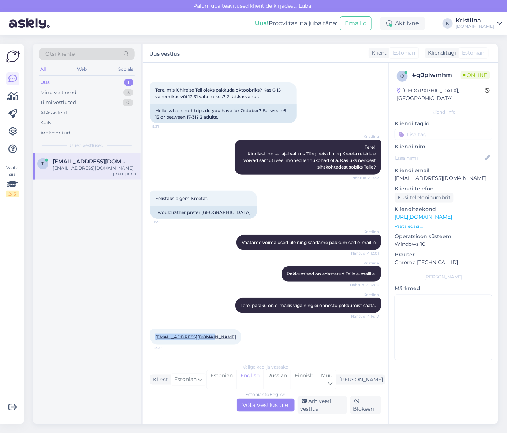
drag, startPoint x: 215, startPoint y: 337, endPoint x: 152, endPoint y: 343, distance: 63.2
click at [152, 343] on div "[EMAIL_ADDRESS][DOMAIN_NAME] 16:00" at bounding box center [195, 336] width 91 height 15
copy link "[EMAIL_ADDRESS][DOMAIN_NAME]"
click at [268, 405] on div "Estonian to English Võta vestlus üle" at bounding box center [266, 404] width 58 height 13
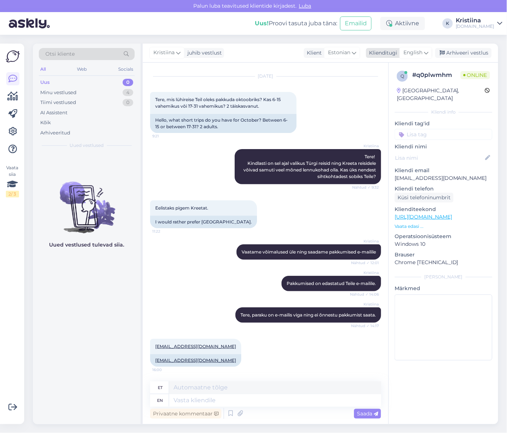
click at [431, 50] on div "English" at bounding box center [415, 53] width 33 height 12
click at [397, 93] on link "Estonian" at bounding box center [399, 97] width 81 height 12
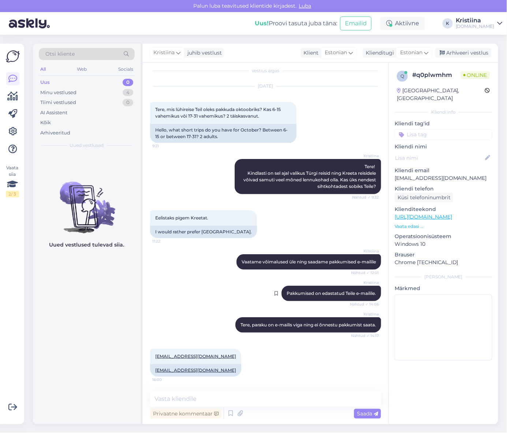
scroll to position [20, 0]
click at [196, 400] on textarea at bounding box center [265, 398] width 231 height 15
type textarea "Pakkumine on saadetud e-mailile :)"
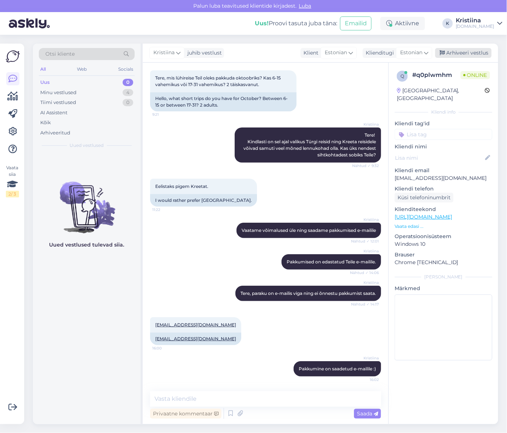
click at [461, 50] on div "Arhiveeri vestlus" at bounding box center [463, 53] width 56 height 10
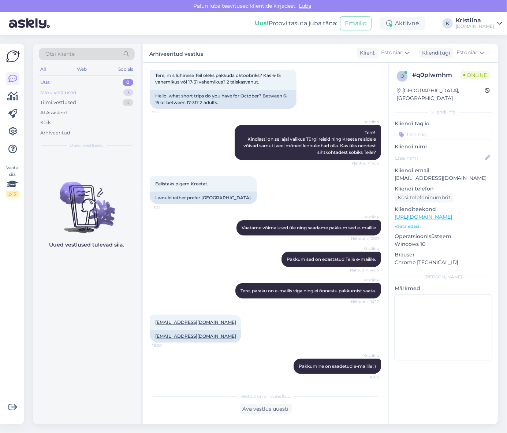
click at [116, 92] on div "Minu vestlused 3" at bounding box center [87, 92] width 96 height 10
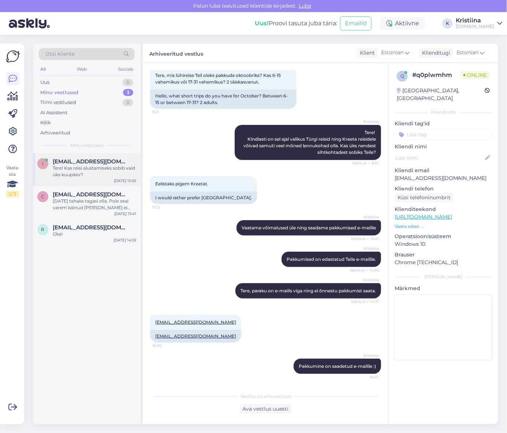
click at [93, 176] on div "Tere! Kas reisi alustamiseks sobib vaid üks kuupäev?" at bounding box center [94, 171] width 83 height 13
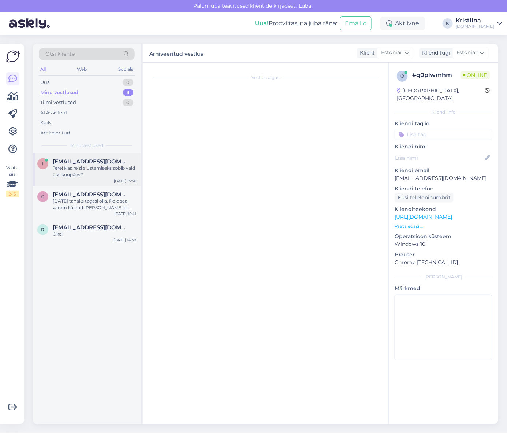
scroll to position [0, 0]
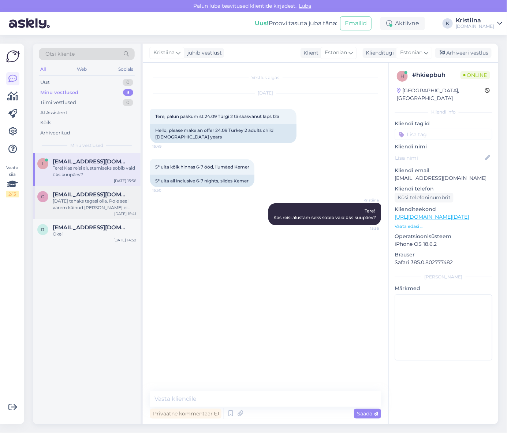
click at [112, 197] on span "[EMAIL_ADDRESS][DOMAIN_NAME]" at bounding box center [91, 194] width 76 height 7
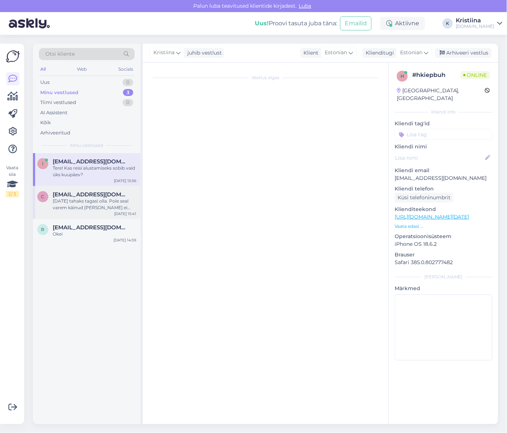
scroll to position [2, 0]
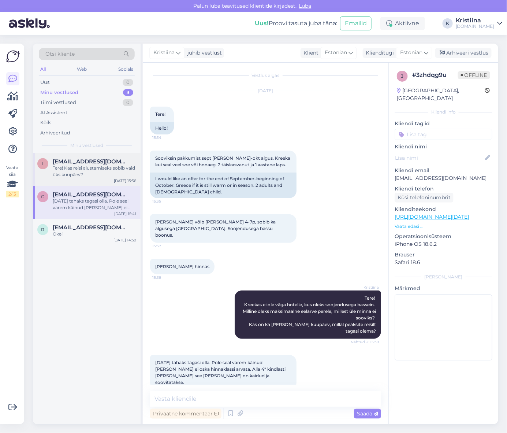
click at [114, 168] on div "Tere! Kas reisi alustamiseks sobib vaid üks kuupäev?" at bounding box center [94, 171] width 83 height 13
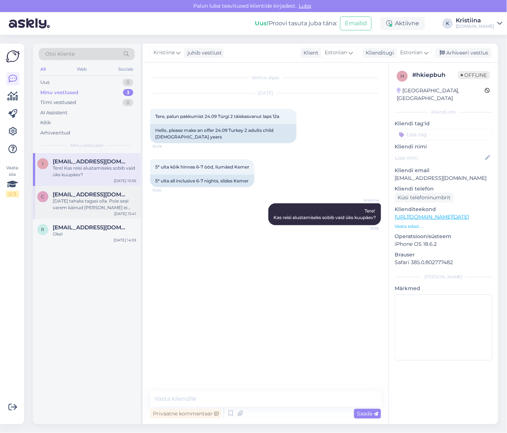
click at [65, 208] on div "[DATE] tahaks tagasi olla. Pole seal varem käinud [PERSON_NAME] ei oska hinnakl…" at bounding box center [94, 204] width 83 height 13
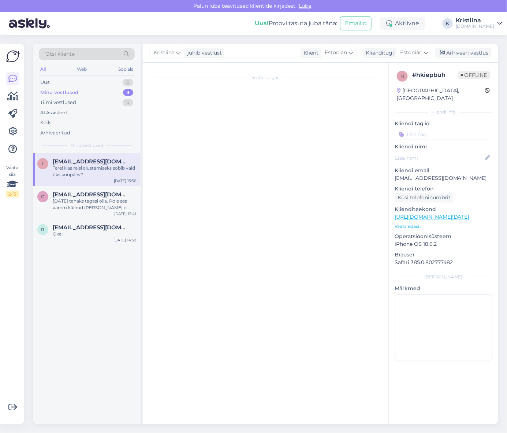
scroll to position [2, 0]
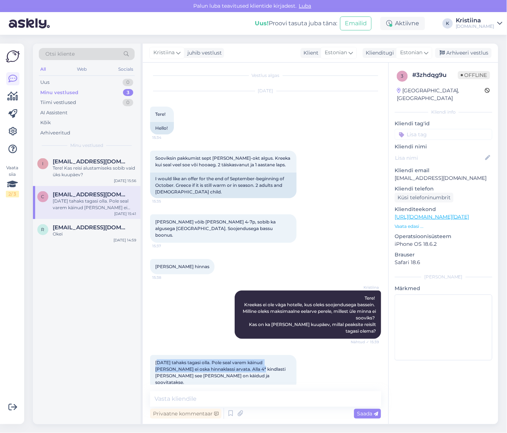
drag, startPoint x: 156, startPoint y: 354, endPoint x: 234, endPoint y: 359, distance: 78.2
click at [233, 359] on span "[DATE] tahaks tagasi olla. Pole seal varem käinud [PERSON_NAME] ei oska hinnakl…" at bounding box center [220, 371] width 131 height 25
click at [235, 359] on span "[DATE] tahaks tagasi olla. Pole seal varem käinud [PERSON_NAME] ei oska hinnakl…" at bounding box center [220, 371] width 131 height 25
click at [115, 179] on div "[DATE] 15:56" at bounding box center [125, 180] width 22 height 5
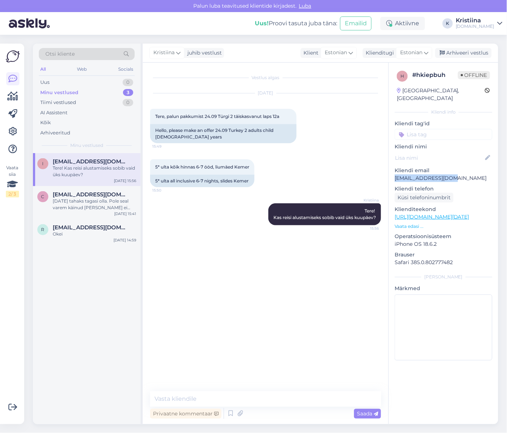
drag, startPoint x: 454, startPoint y: 173, endPoint x: 395, endPoint y: 172, distance: 58.9
click at [395, 174] on p "[EMAIL_ADDRESS][DOMAIN_NAME]" at bounding box center [444, 178] width 98 height 8
copy p "[EMAIL_ADDRESS][DOMAIN_NAME]"
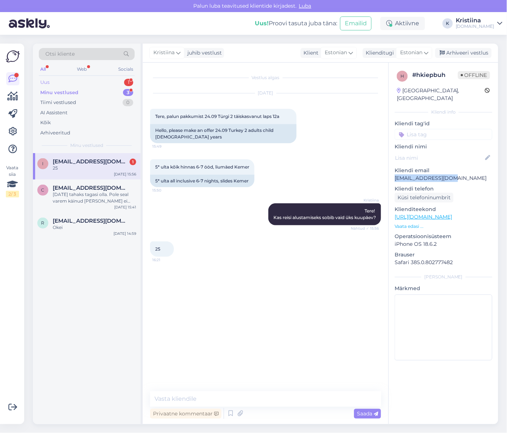
click at [67, 83] on div "Uus 1" at bounding box center [87, 82] width 96 height 10
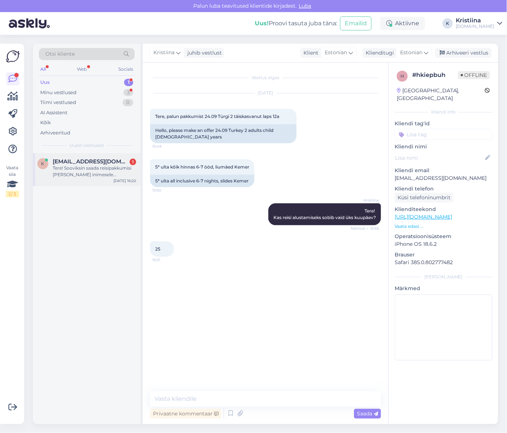
click at [78, 169] on div "Tere! Sooviksin saada reisipakkumisi [PERSON_NAME] inimesele järgmiseks aastaks…" at bounding box center [94, 171] width 83 height 13
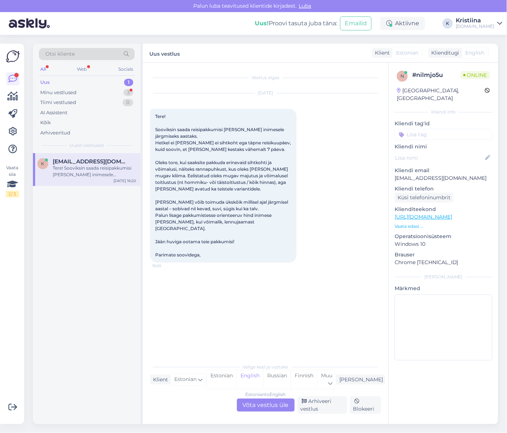
click at [269, 401] on div "Estonian to English Võta vestlus üle" at bounding box center [266, 404] width 58 height 13
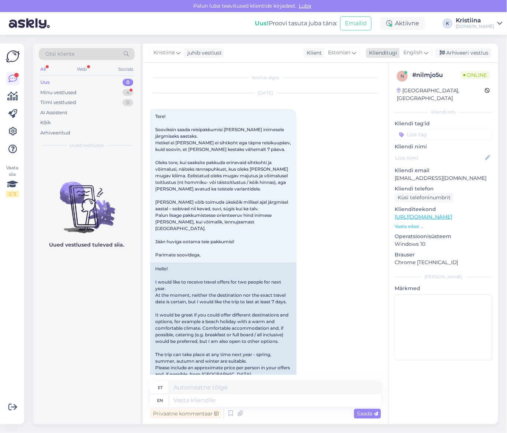
click at [418, 56] on span "English" at bounding box center [412, 53] width 19 height 8
click at [391, 94] on link "Estonian" at bounding box center [399, 97] width 81 height 12
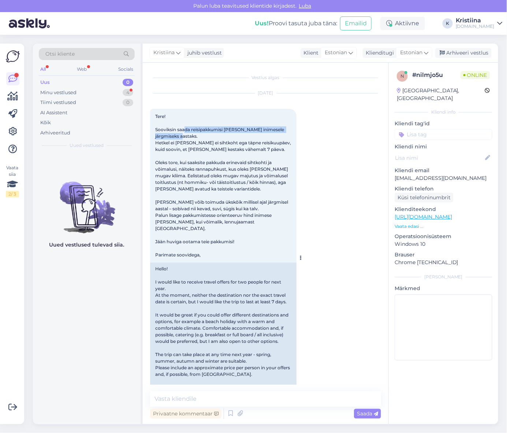
drag, startPoint x: 185, startPoint y: 131, endPoint x: 251, endPoint y: 140, distance: 67.2
click at [251, 139] on div "Tere! Sooviksin saada reisipakkumisi [PERSON_NAME] inimesele järgmiseks aastaks…" at bounding box center [223, 186] width 146 height 154
click at [251, 140] on span "Tere! Sooviksin saada reisipakkumisi [PERSON_NAME] inimesele järgmiseks aastaks…" at bounding box center [223, 185] width 137 height 144
drag, startPoint x: 169, startPoint y: 142, endPoint x: 255, endPoint y: 149, distance: 85.9
click at [251, 148] on div "Tere! Sooviksin saada reisipakkumisi [PERSON_NAME] inimesele järgmiseks aastaks…" at bounding box center [223, 186] width 146 height 154
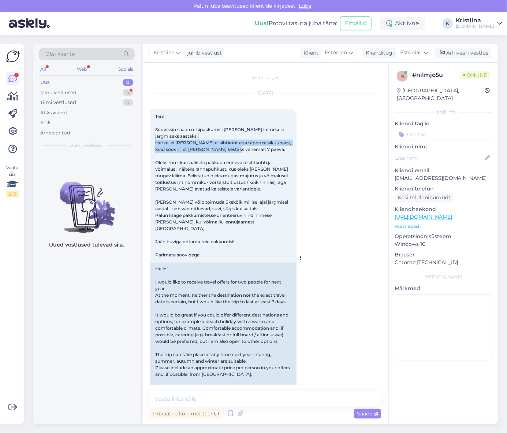
click at [255, 149] on div "Tere! Sooviksin saada reisipakkumisi [PERSON_NAME] inimesele järgmiseks aastaks…" at bounding box center [223, 186] width 146 height 154
click at [414, 53] on span "Estonian" at bounding box center [411, 53] width 22 height 8
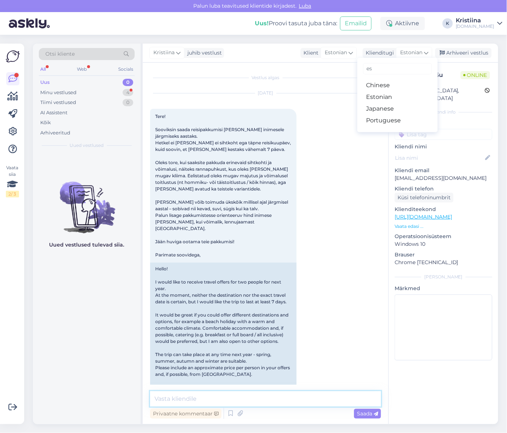
click at [205, 402] on textarea at bounding box center [265, 398] width 231 height 15
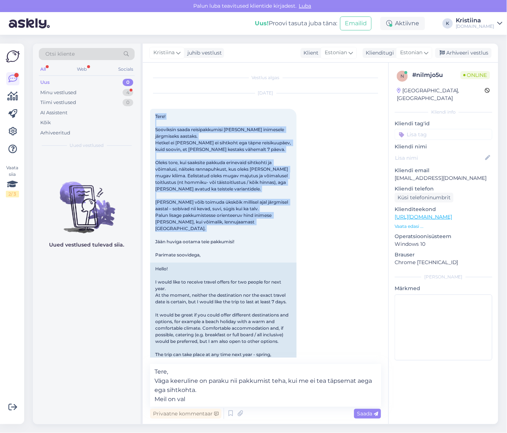
copy span "Tere! Sooviksin saada reisipakkumisi [PERSON_NAME] inimesele järgmiseks aastaks…"
drag, startPoint x: 207, startPoint y: 247, endPoint x: 148, endPoint y: 116, distance: 143.4
click at [148, 114] on div "Vestlus algas [DATE] Tere! Sooviksin saada reisipakkumisi [PERSON_NAME] inimese…" at bounding box center [266, 243] width 246 height 361
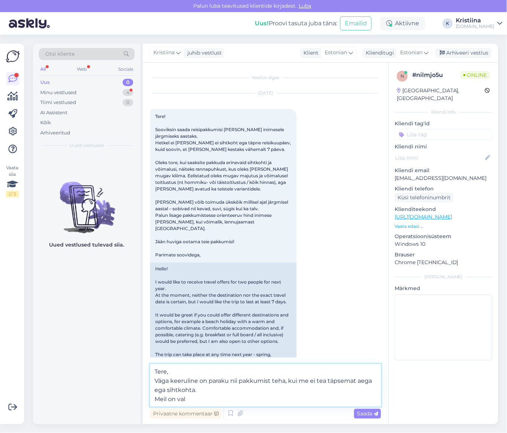
drag, startPoint x: 206, startPoint y: 399, endPoint x: 132, endPoint y: 353, distance: 87.2
click at [132, 353] on div "Otsi kliente All Web Socials Uus 0 Minu vestlused 4 Tiimi vestlused 0 AI Assist…" at bounding box center [265, 234] width 465 height 380
paste textarea "! Aitäh Teie kirja ja huvi eest reisimise vastu! Kahjuks ei ole võimalik hetkel…"
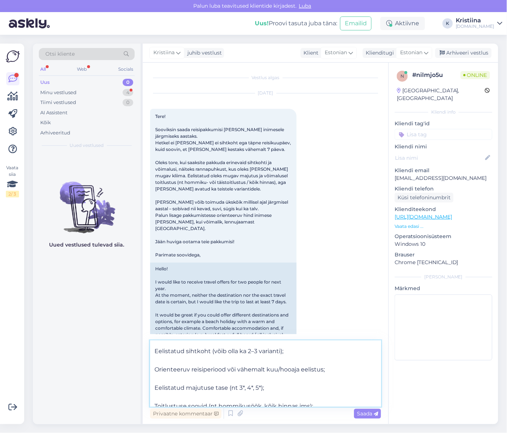
scroll to position [81, 0]
click at [195, 357] on textarea "Tere! Aitäh Teie kirja ja huvi eest reisimise vastu! Kahjuks ei ole võimalik he…" at bounding box center [265, 373] width 231 height 66
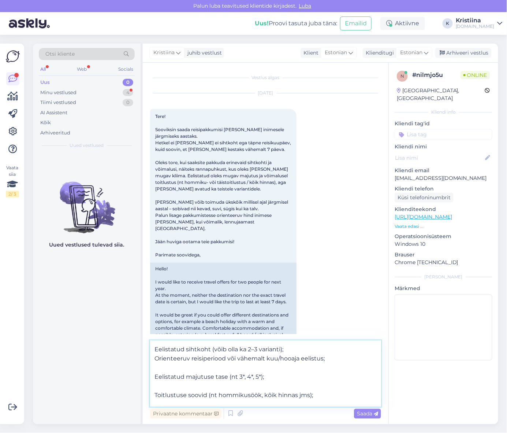
scroll to position [72, 0]
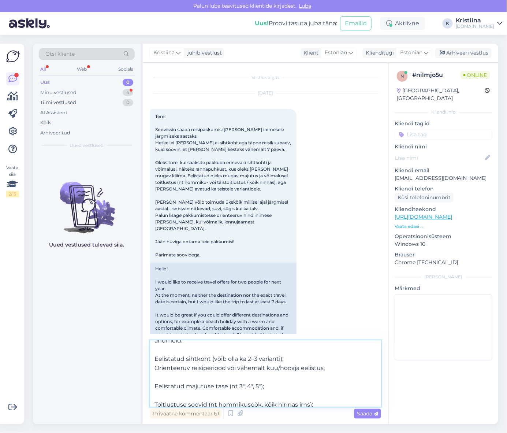
click at [178, 376] on textarea "Tere! Aitäh Teie kirja ja huvi eest reisimise vastu! Kahjuks ei ole võimalik he…" at bounding box center [265, 373] width 231 height 66
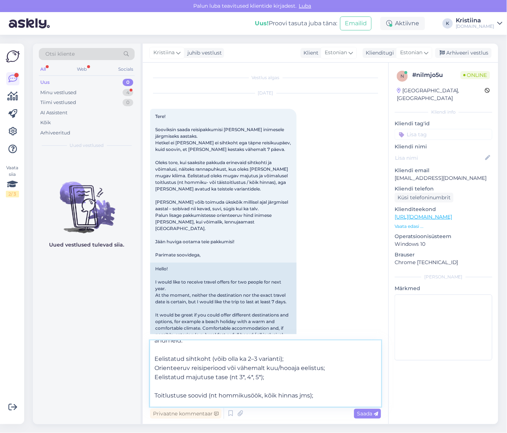
click at [177, 385] on textarea "Tere! Aitäh Teie kirja ja huvi eest reisimise vastu! Kahjuks ei ole võimalik he…" at bounding box center [265, 373] width 231 height 66
drag, startPoint x: 321, startPoint y: 387, endPoint x: 147, endPoint y: 385, distance: 174.6
click at [169, 396] on textarea "Tere! Aitäh Teie kirja ja huvi eest reisimise vastu! Kahjuks ei ole võimalik he…" at bounding box center [265, 373] width 231 height 66
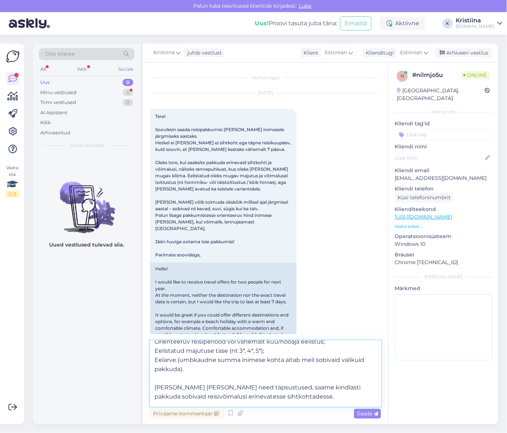
scroll to position [112, 0]
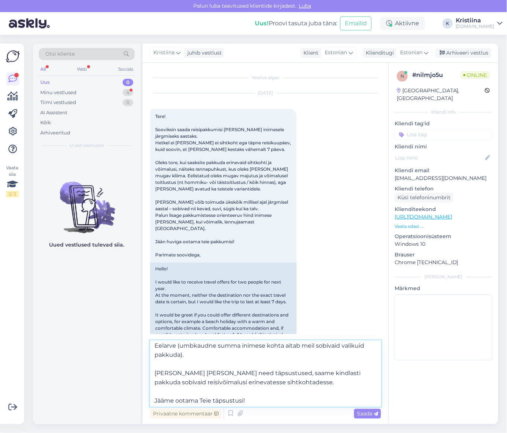
click at [177, 362] on textarea "Tere! Aitäh Teie kirja ja huvi eest reisimise vastu! Kahjuks ei ole võimalik he…" at bounding box center [265, 373] width 231 height 66
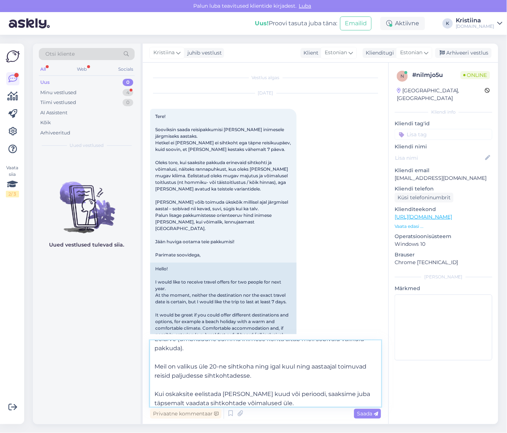
type textarea "Tere! Aitäh Teie kirja ja huvi eest reisimise vastu! Kahjuks ei ole võimalik he…"
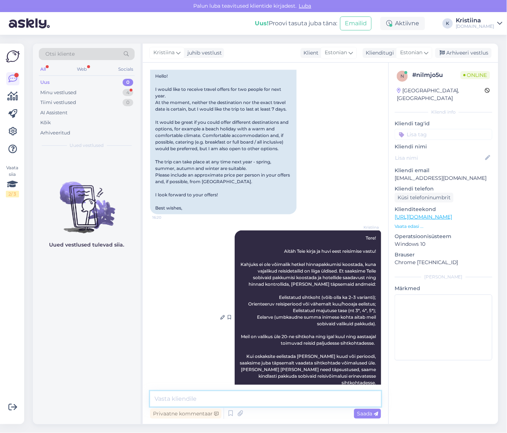
scroll to position [206, 0]
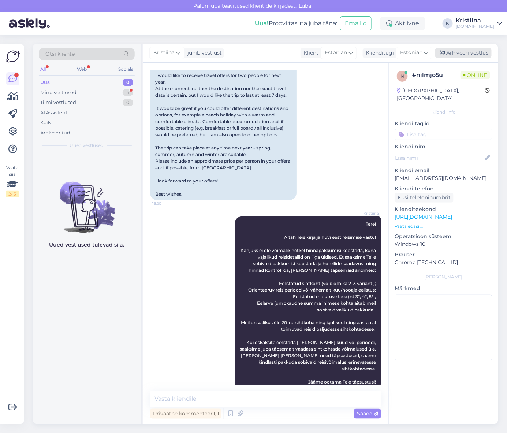
click at [471, 56] on div "Arhiveeri vestlus" at bounding box center [463, 53] width 56 height 10
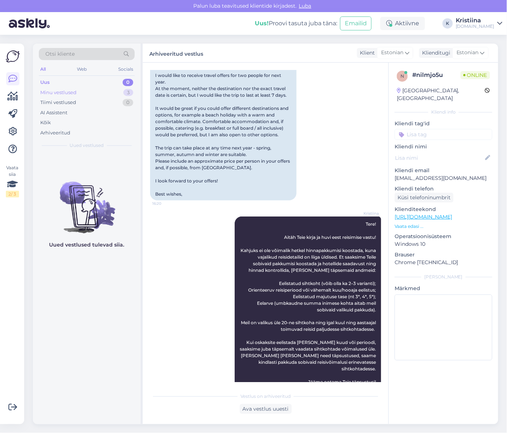
click at [94, 93] on div "Minu vestlused 3" at bounding box center [87, 92] width 96 height 10
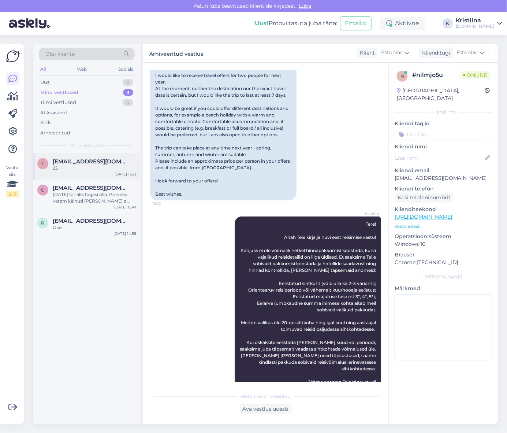
click at [62, 161] on span "[EMAIL_ADDRESS][DOMAIN_NAME]" at bounding box center [91, 161] width 76 height 7
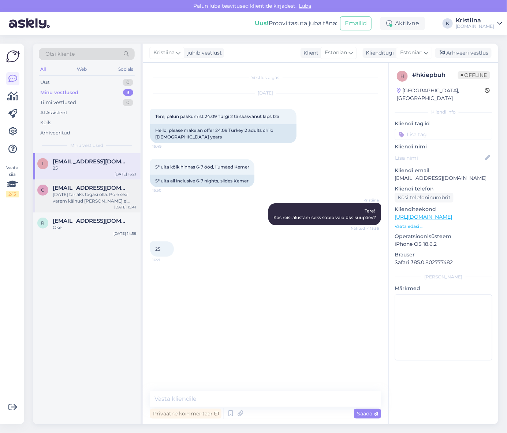
scroll to position [0, 0]
click at [79, 200] on div "[DATE] tahaks tagasi olla. Pole seal varem käinud [PERSON_NAME] ei oska hinnakl…" at bounding box center [94, 197] width 83 height 13
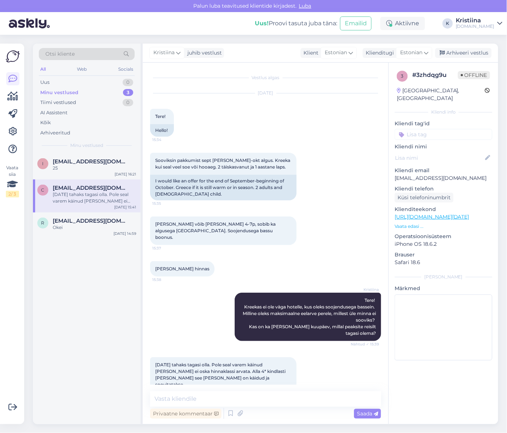
scroll to position [2, 0]
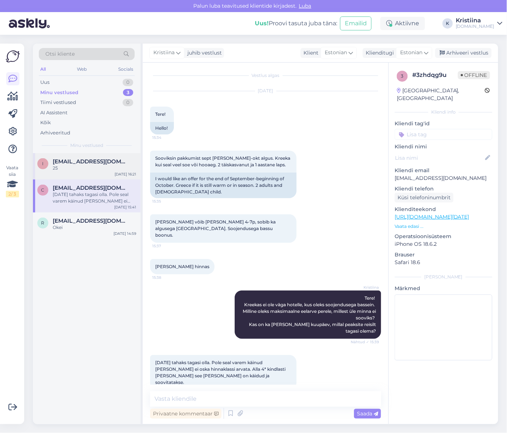
click at [84, 171] on div "25" at bounding box center [94, 168] width 83 height 7
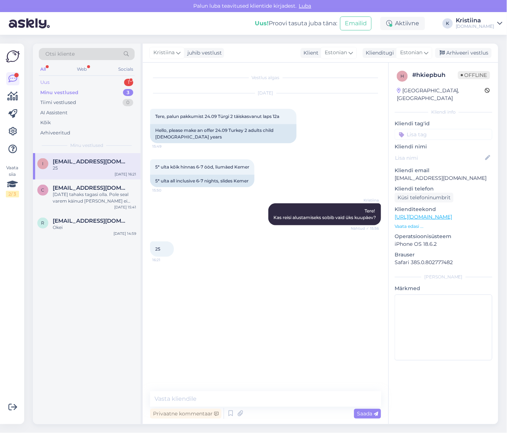
click at [85, 85] on div "Uus 1" at bounding box center [87, 82] width 96 height 10
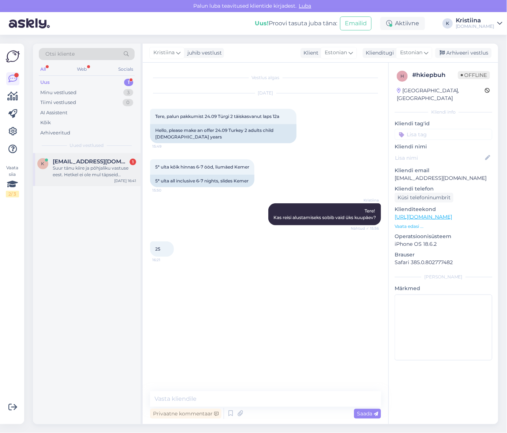
click at [77, 166] on div "Suur tänu kiire ja põhjaliku vastuse eest. Hetkel ei ole mul täpseid kuupäevi e…" at bounding box center [94, 171] width 83 height 13
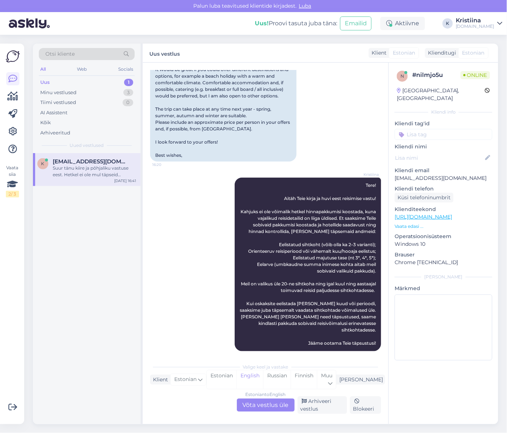
scroll to position [42, 0]
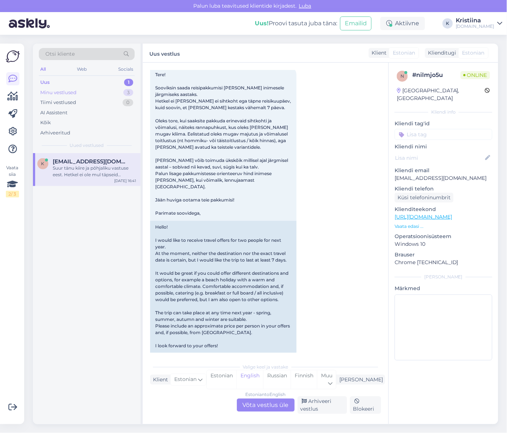
click at [82, 91] on div "Minu vestlused 3" at bounding box center [87, 92] width 96 height 10
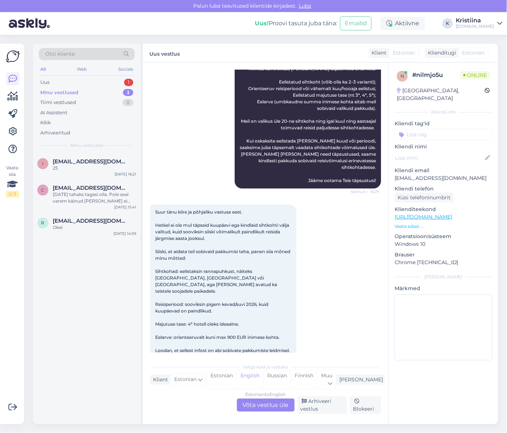
scroll to position [286, 0]
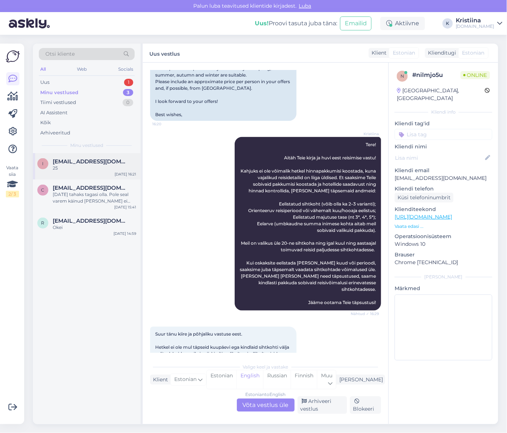
click at [67, 172] on div "I [EMAIL_ADDRESS][DOMAIN_NAME] [DATE] 16:21" at bounding box center [87, 166] width 108 height 26
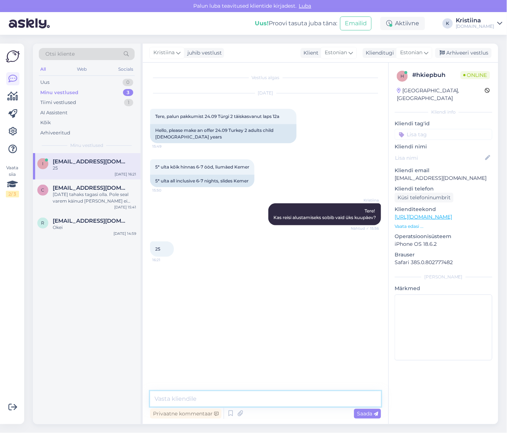
click at [203, 400] on textarea at bounding box center [265, 398] width 231 height 15
type textarea "Pakkumised on edastatud Teile e-mailile :)"
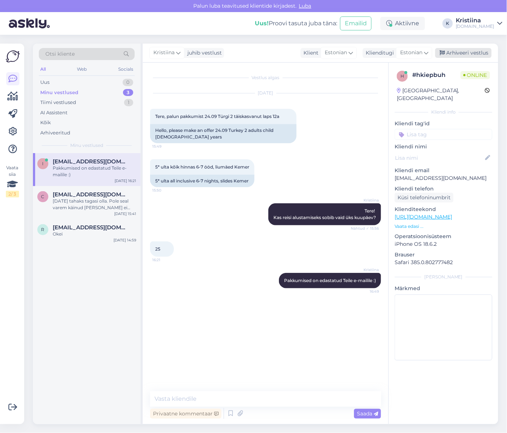
click at [459, 55] on div "Arhiveeri vestlus" at bounding box center [463, 53] width 56 height 10
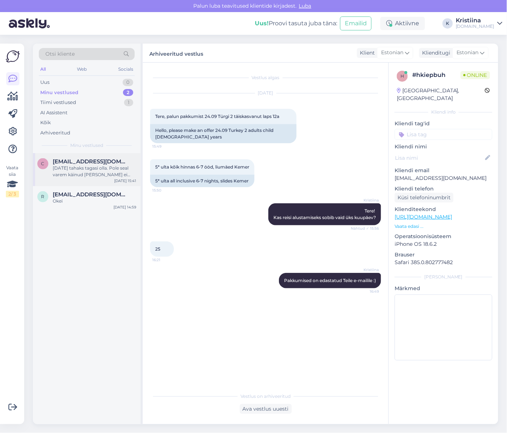
click at [118, 173] on div "[DATE] tahaks tagasi olla. Pole seal varem käinud [PERSON_NAME] ei oska hinnakl…" at bounding box center [94, 171] width 83 height 13
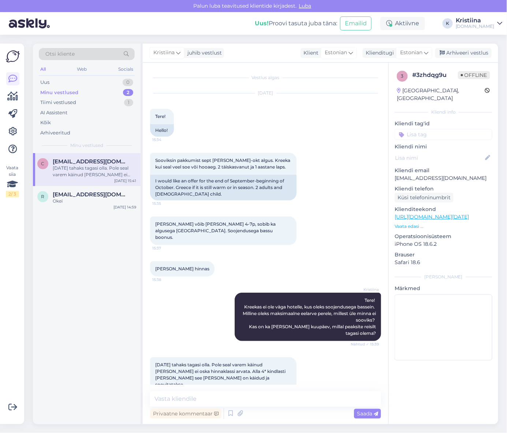
scroll to position [2, 0]
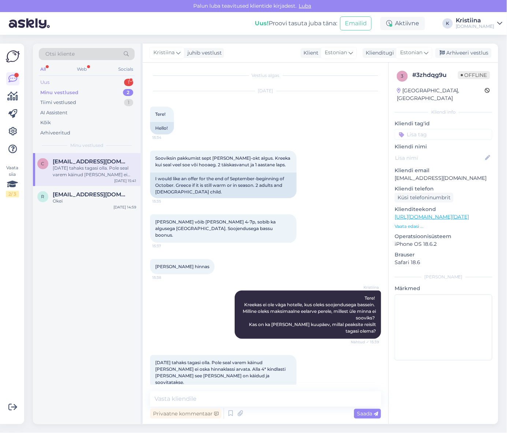
click at [78, 82] on div "Uus 1" at bounding box center [87, 82] width 96 height 10
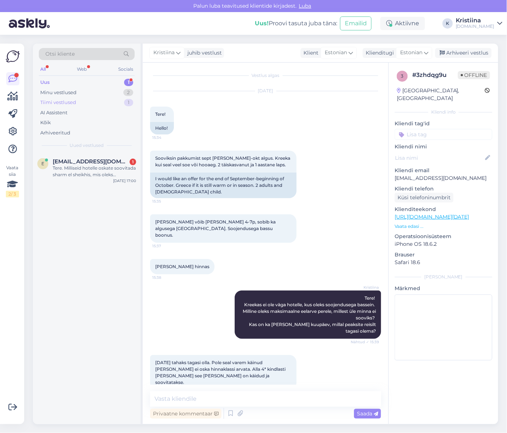
click at [75, 104] on div "Tiimi vestlused" at bounding box center [58, 102] width 36 height 7
click at [96, 93] on div "Minu vestlused 2" at bounding box center [87, 92] width 96 height 10
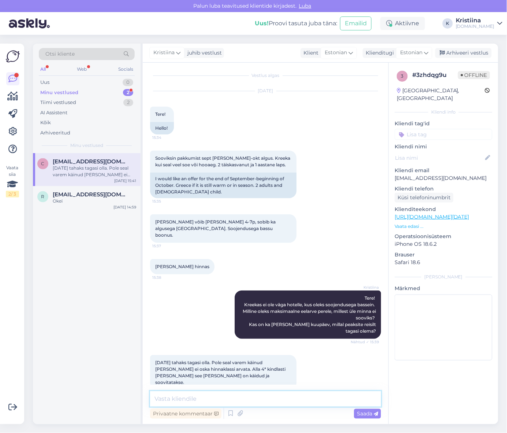
click at [193, 398] on textarea at bounding box center [265, 398] width 231 height 15
type textarea "Saatsime pakkumised Teile e-mailile :)"
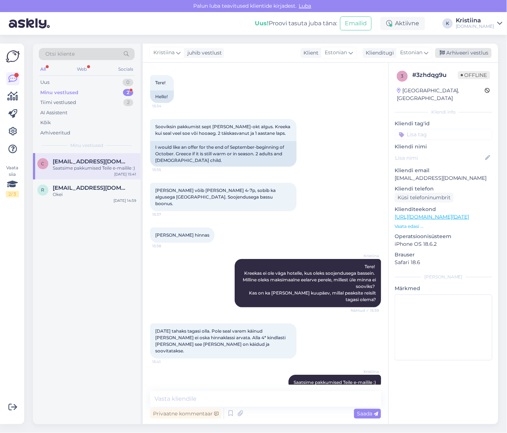
click at [463, 55] on div "Arhiveeri vestlus" at bounding box center [463, 53] width 56 height 10
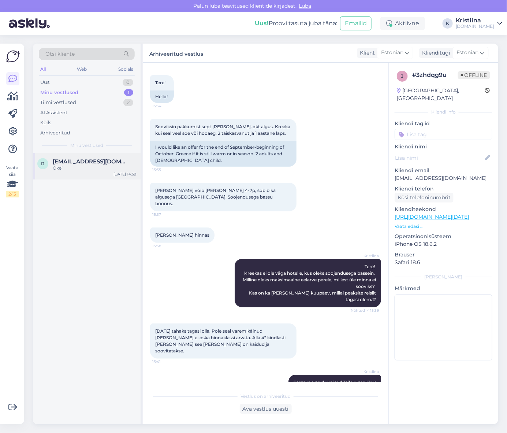
click at [77, 171] on div "r [EMAIL_ADDRESS][DOMAIN_NAME] Okei [DATE] 14:59" at bounding box center [87, 166] width 108 height 26
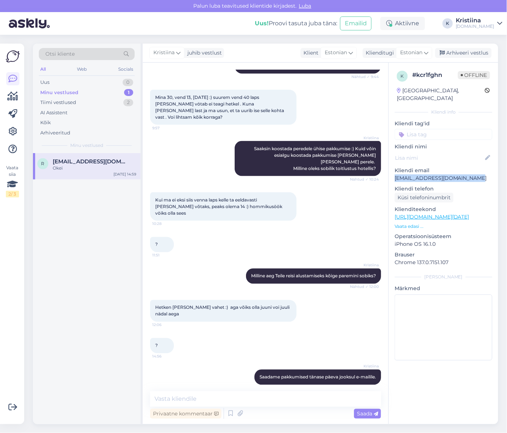
copy p "[EMAIL_ADDRESS][DOMAIN_NAME]"
drag, startPoint x: 472, startPoint y: 169, endPoint x: 393, endPoint y: 173, distance: 79.5
click at [393, 173] on div "k # kcr1fghn Offline [GEOGRAPHIC_DATA], [GEOGRAPHIC_DATA] Kliendi info Kliendi …" at bounding box center [443, 217] width 109 height 309
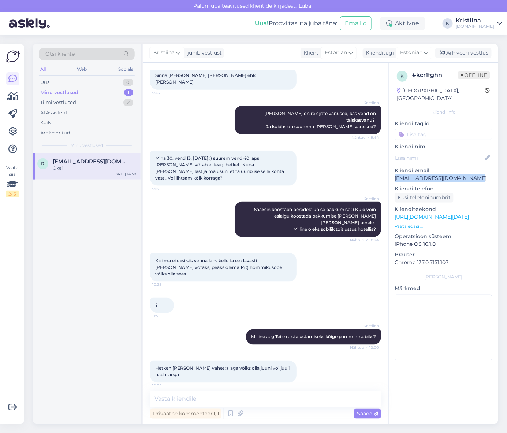
scroll to position [148, 0]
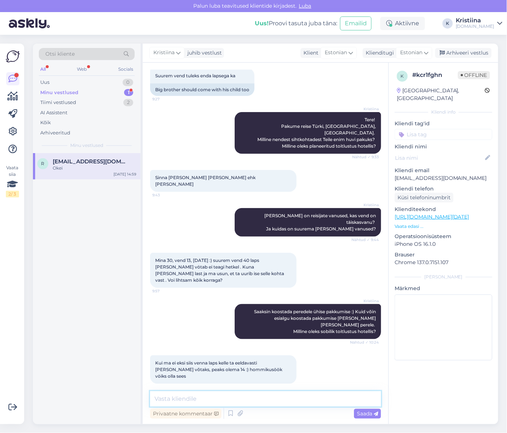
click at [190, 396] on textarea at bounding box center [265, 398] width 231 height 15
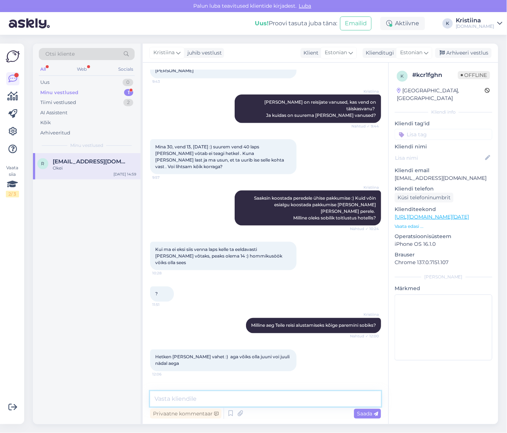
scroll to position [311, 0]
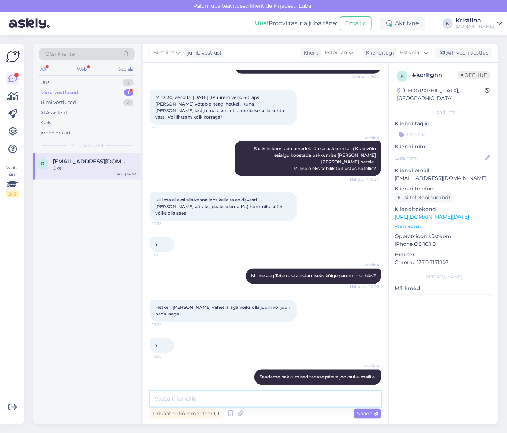
click at [218, 397] on textarea at bounding box center [265, 398] width 231 height 15
type textarea "O"
type textarea "Pakkumised on edastatud Teile e-mailile :)"
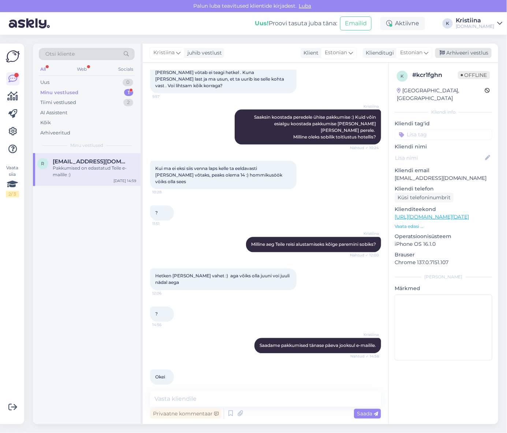
click at [456, 53] on div "Arhiveeri vestlus" at bounding box center [463, 53] width 56 height 10
